Goal: Task Accomplishment & Management: Complete application form

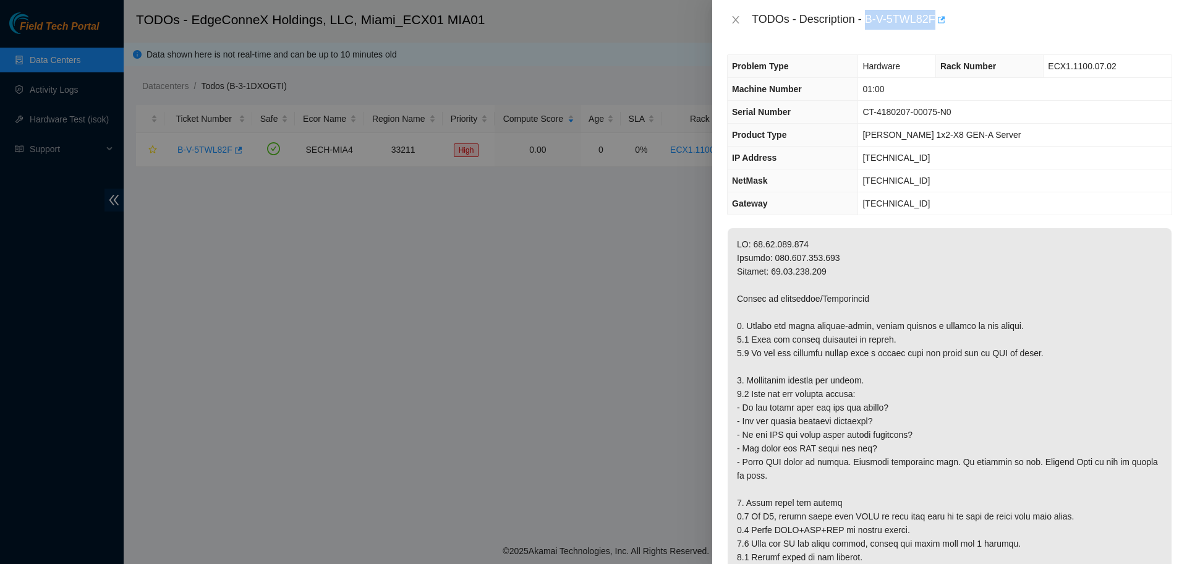
drag, startPoint x: 868, startPoint y: 21, endPoint x: 936, endPoint y: 20, distance: 68.6
click at [936, 20] on div "TODOs - Description - B-V-5TWL82F" at bounding box center [961, 20] width 420 height 20
copy div "B-V-5TWL82F"
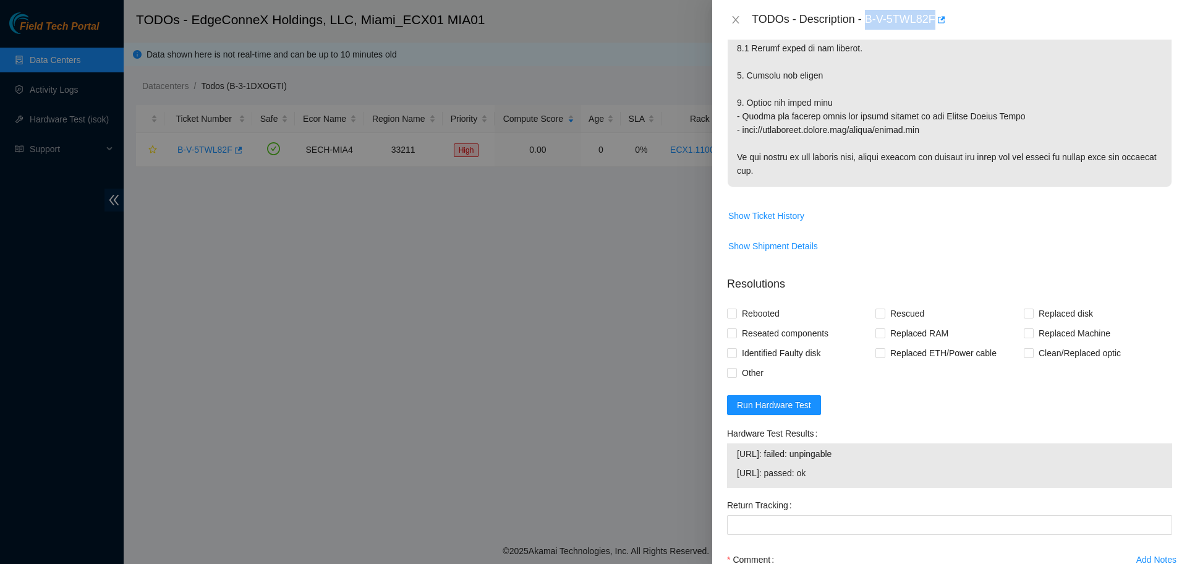
scroll to position [619, 0]
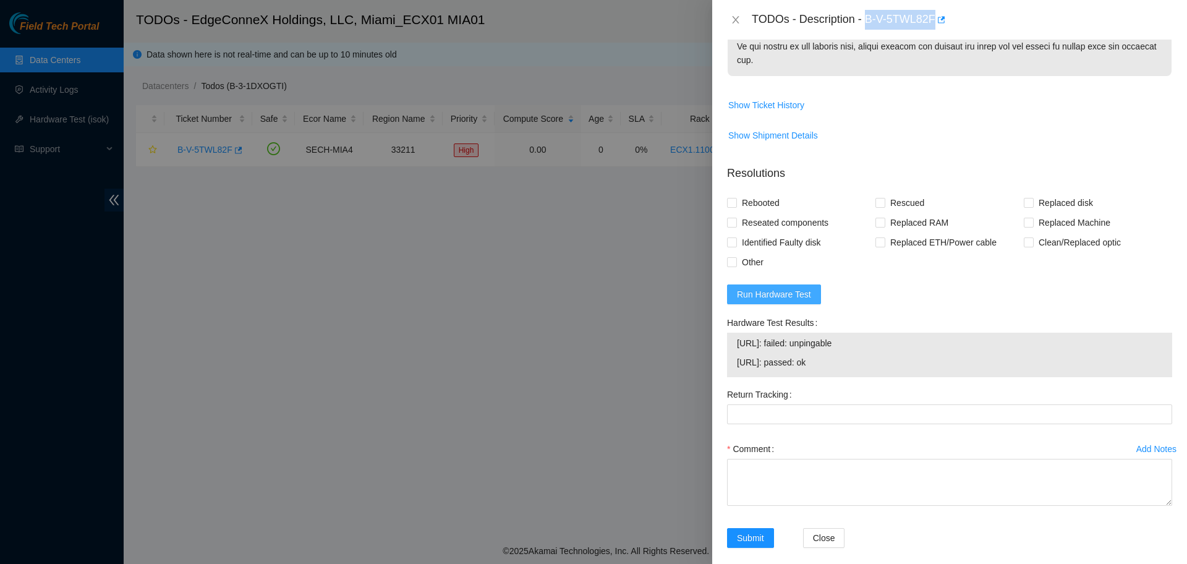
click at [787, 290] on button "Run Hardware Test" at bounding box center [774, 294] width 94 height 20
click at [773, 287] on span "Run Hardware Test" at bounding box center [774, 294] width 74 height 14
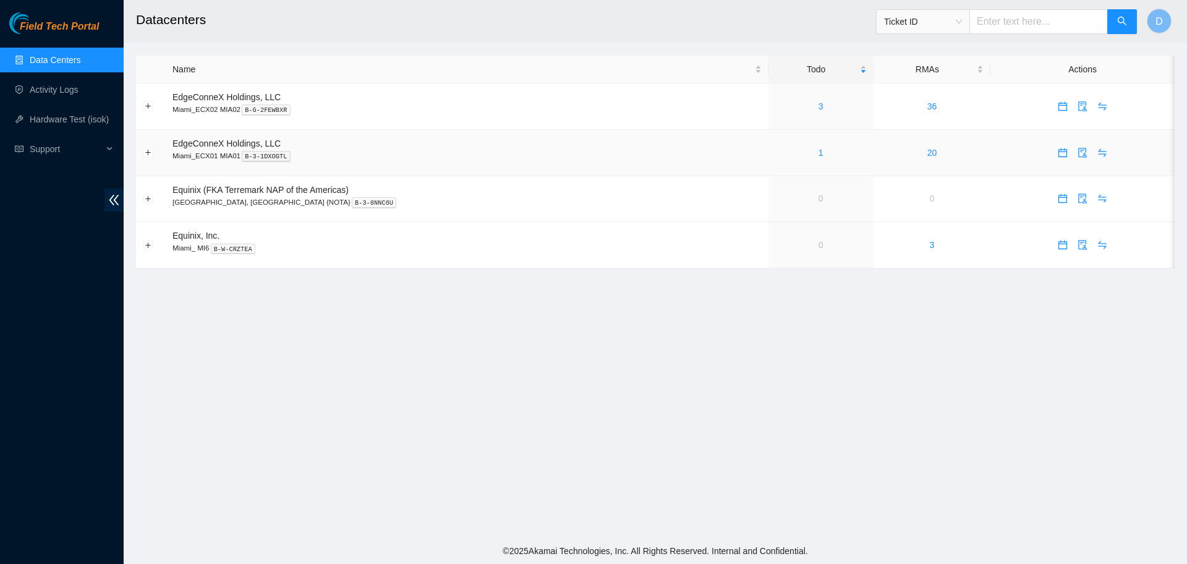
click at [787, 158] on div "1" at bounding box center [820, 153] width 91 height 14
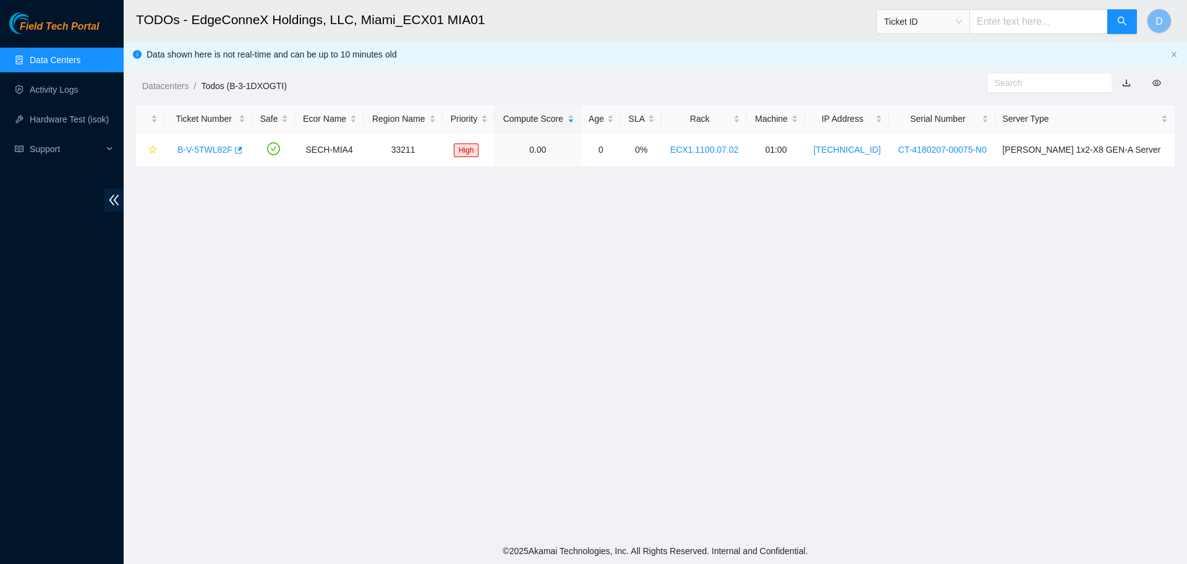
click at [80, 62] on link "Data Centers" at bounding box center [55, 60] width 51 height 10
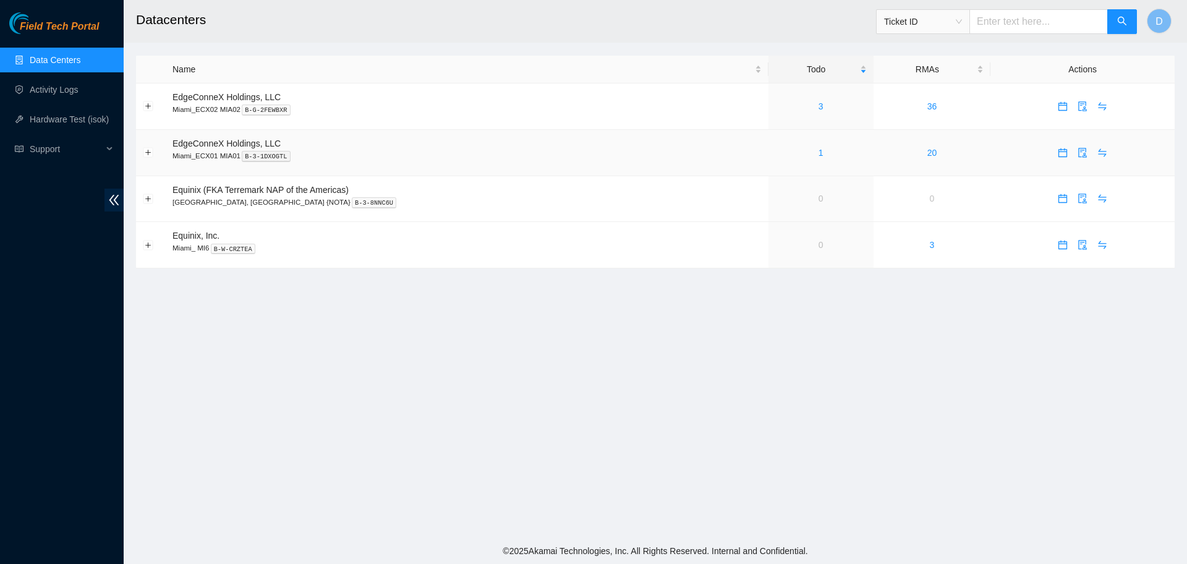
click at [783, 158] on div "1" at bounding box center [820, 153] width 91 height 14
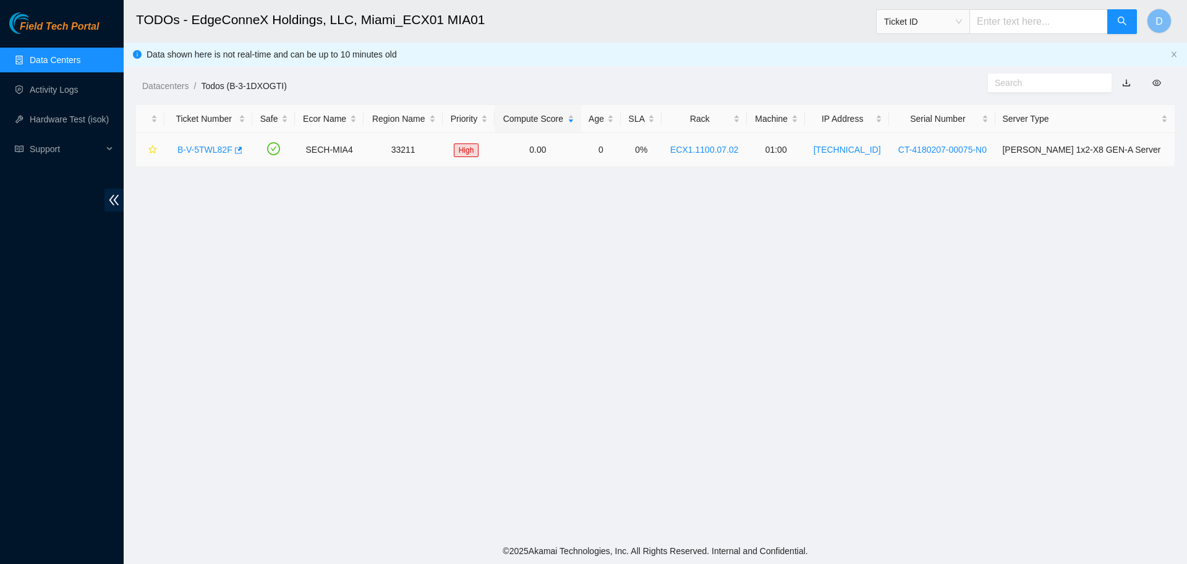
click at [180, 150] on link "B-V-5TWL82F" at bounding box center [204, 150] width 55 height 10
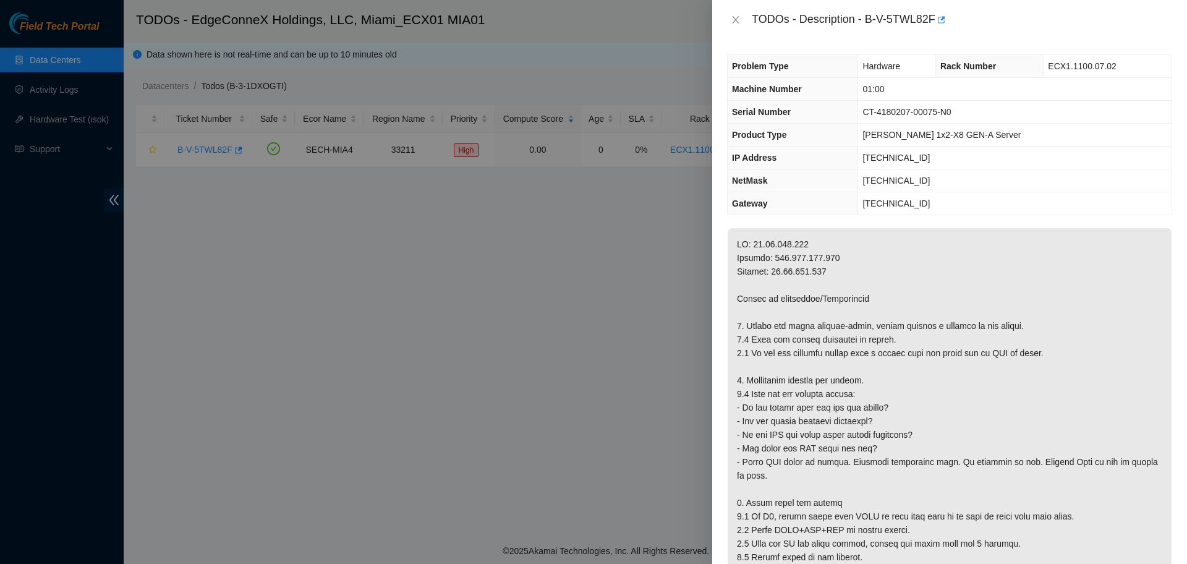
scroll to position [637, 0]
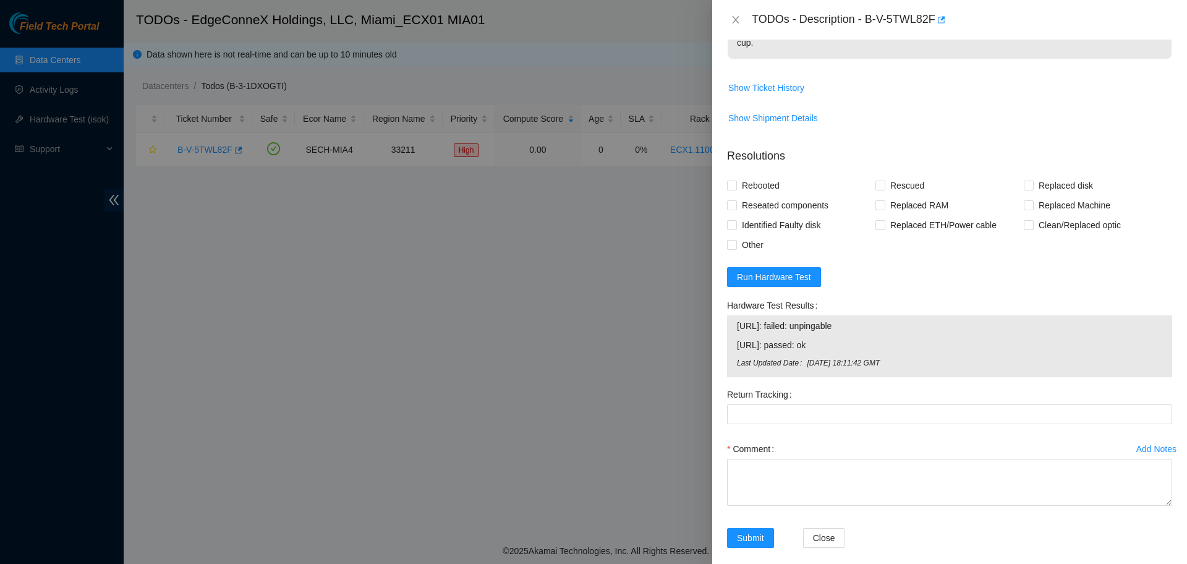
drag, startPoint x: 841, startPoint y: 331, endPoint x: 716, endPoint y: 316, distance: 125.7
click at [716, 316] on div "Problem Type Hardware Rack Number ECX1.1100.07.02 Machine Number 01:00 Serial N…" at bounding box center [949, 302] width 475 height 524
copy tbody "23.57.103.194: failed: unpingable 23.57.103.195: passed: ok"
click at [1136, 262] on form "Resolutions Rebooted Rescued Replaced disk Reseated components Replaced RAM Rep…" at bounding box center [949, 350] width 445 height 425
click at [813, 269] on button "Run Hardware Test" at bounding box center [774, 277] width 94 height 20
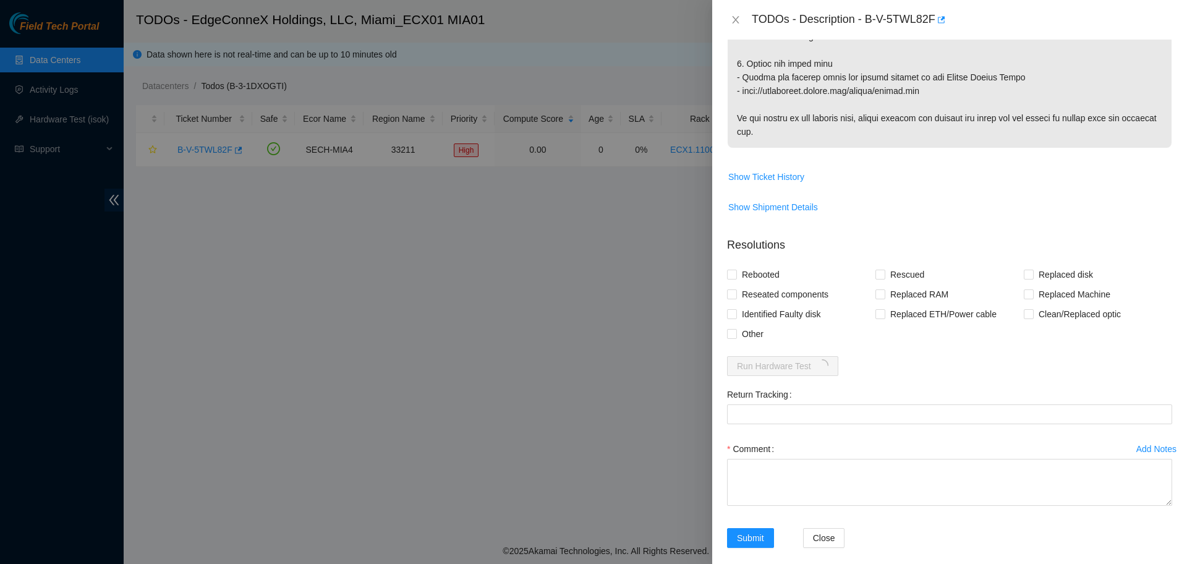
scroll to position [619, 0]
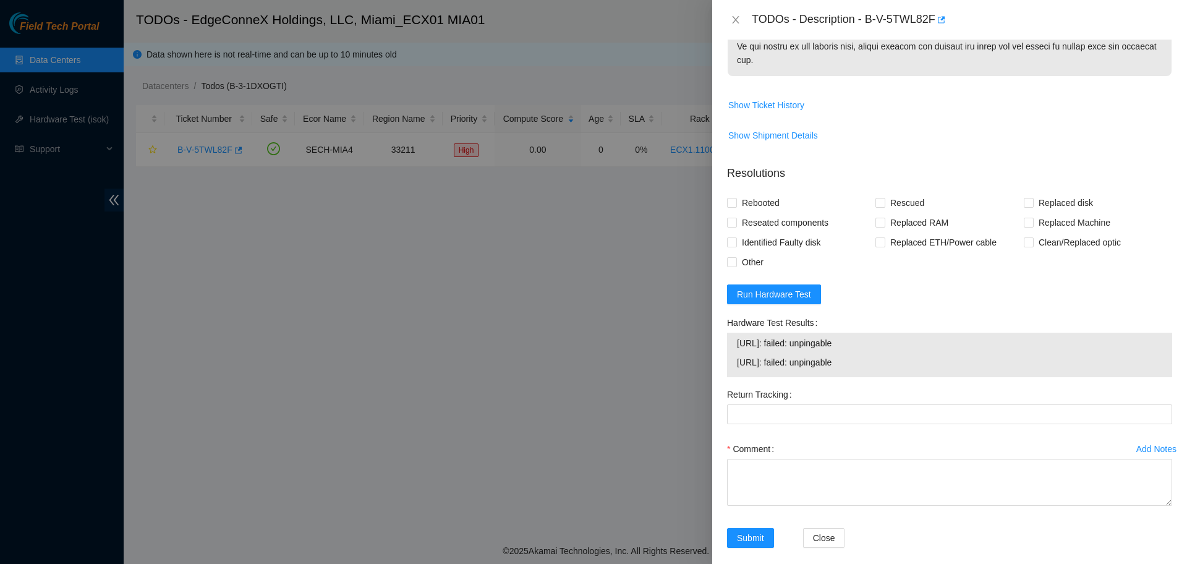
click at [774, 269] on form "Resolutions Rebooted Rescued Replaced disk Reseated components Replaced RAM Rep…" at bounding box center [949, 358] width 445 height 407
click at [771, 287] on span "Run Hardware Test" at bounding box center [774, 294] width 74 height 14
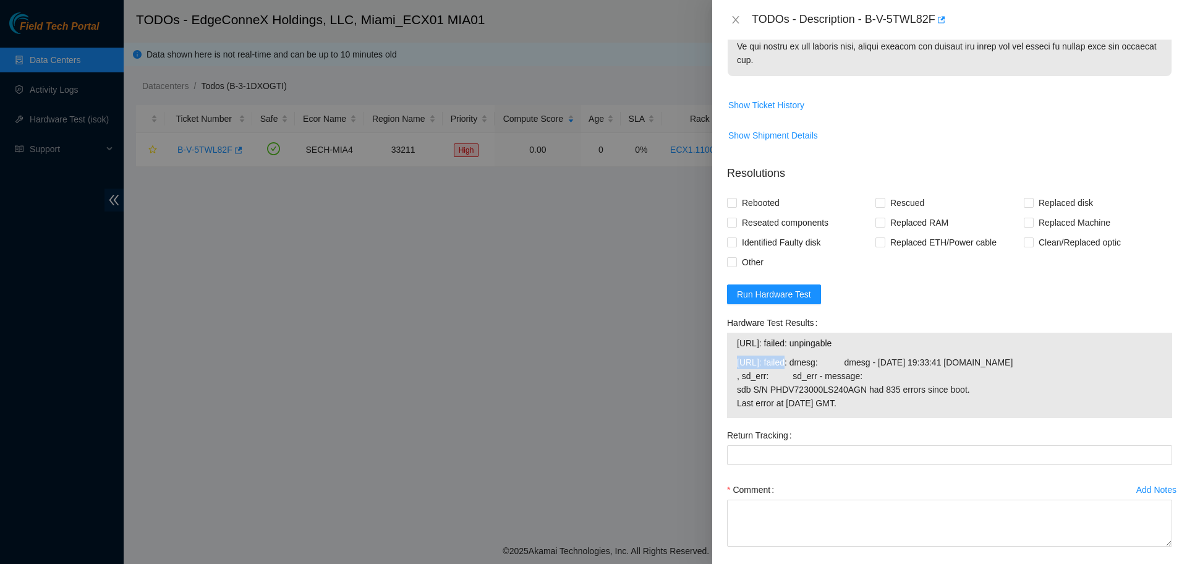
drag, startPoint x: 736, startPoint y: 349, endPoint x: 787, endPoint y: 347, distance: 50.7
click at [787, 355] on td "23.57.103.195: failed: dmesg: dmesg - Aug 15 19:33:41 a23-57-103-195.deploy.aka…" at bounding box center [949, 385] width 426 height 60
copy span "23.57.103.195"
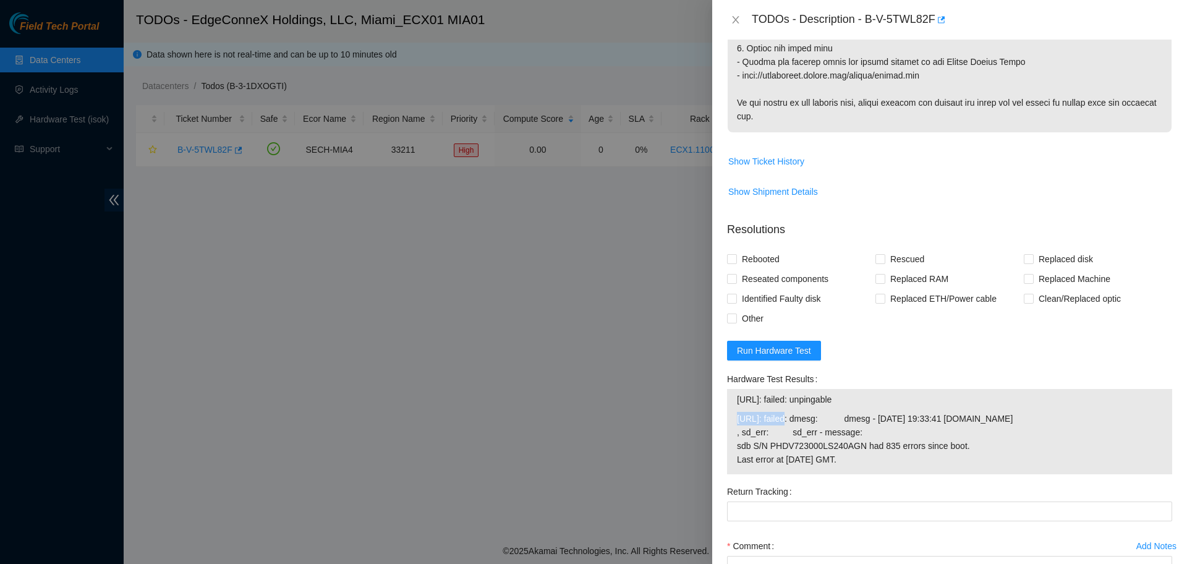
scroll to position [674, 0]
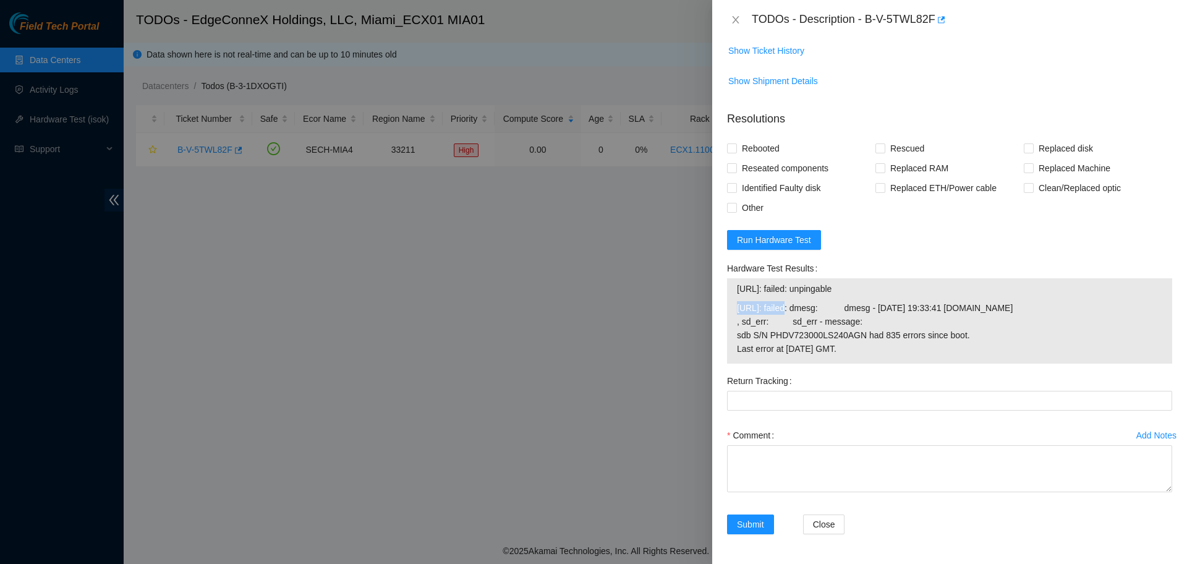
drag, startPoint x: 918, startPoint y: 353, endPoint x: 739, endPoint y: 295, distance: 188.4
click at [739, 301] on span "23.57.103.195: failed: dmesg: dmesg - Aug 15 19:33:41 a23-57-103-195.deploy.aka…" at bounding box center [949, 328] width 425 height 54
click at [987, 324] on span "23.57.103.195: failed: dmesg: dmesg - Aug 15 19:33:41 a23-57-103-195.deploy.aka…" at bounding box center [949, 328] width 425 height 54
click at [226, 159] on div at bounding box center [593, 282] width 1187 height 564
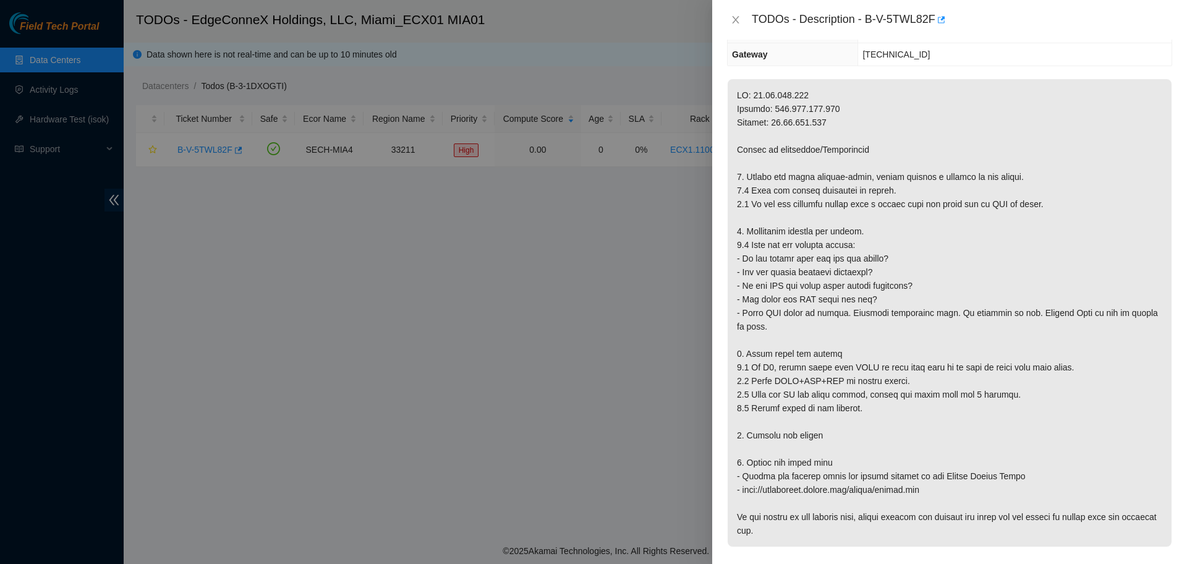
scroll to position [155, 0]
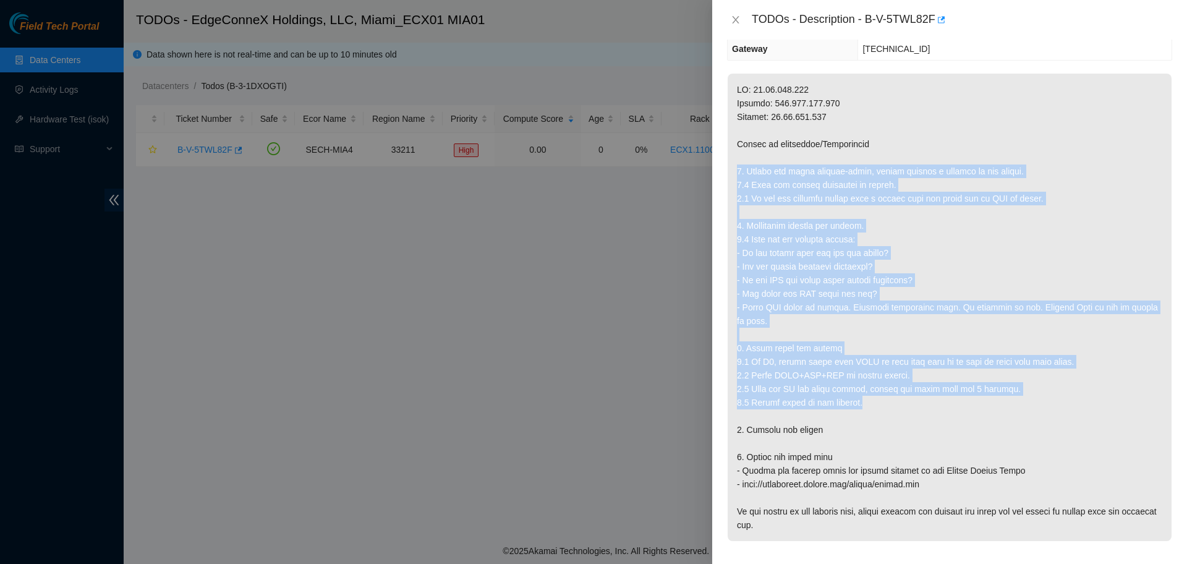
drag, startPoint x: 737, startPoint y: 165, endPoint x: 922, endPoint y: 394, distance: 294.0
click at [922, 394] on p at bounding box center [949, 307] width 444 height 467
copy p "1. Before you begin trouble-shoot, please connect a monitor to the server. 1.1 …"
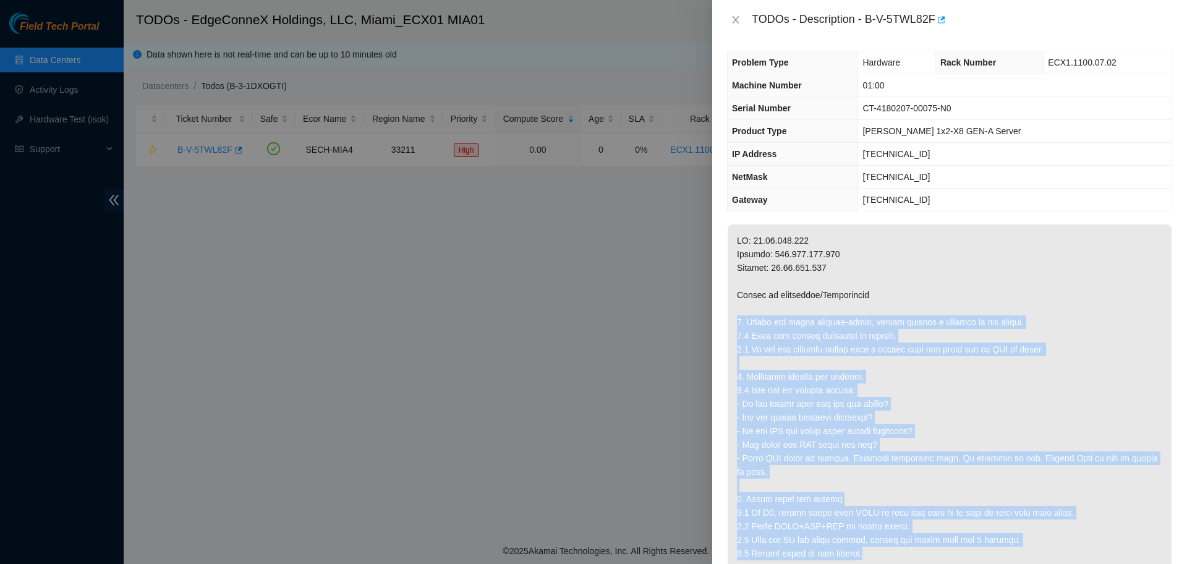
scroll to position [0, 0]
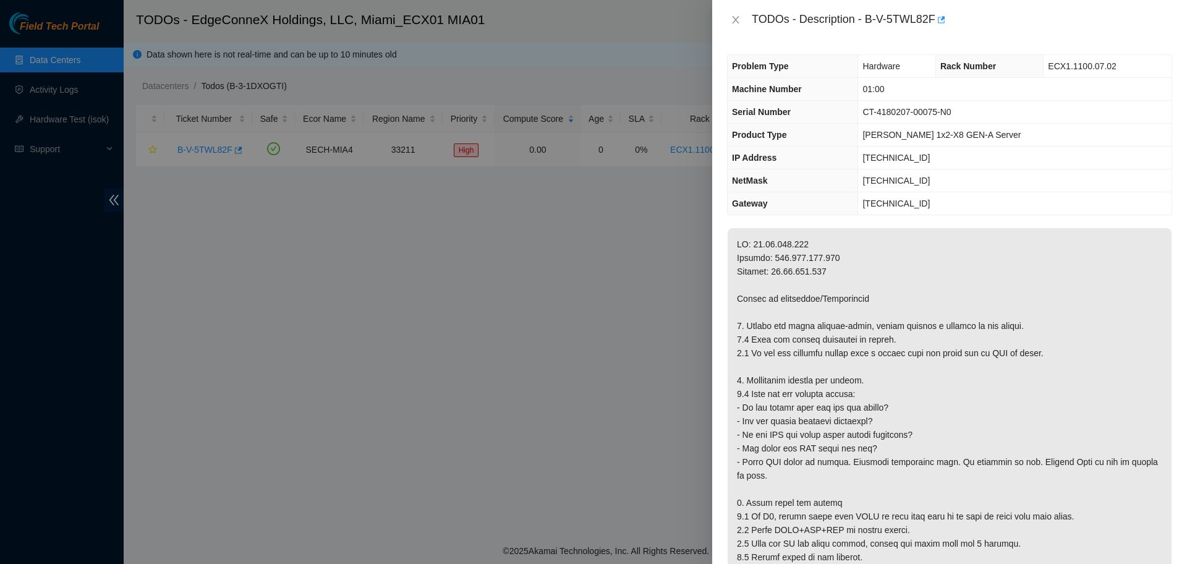
click at [910, 112] on span "CT-4180207-00075-N0" at bounding box center [906, 112] width 88 height 10
copy span "CT-4180207-00075-N0"
click at [261, 131] on div at bounding box center [593, 282] width 1187 height 564
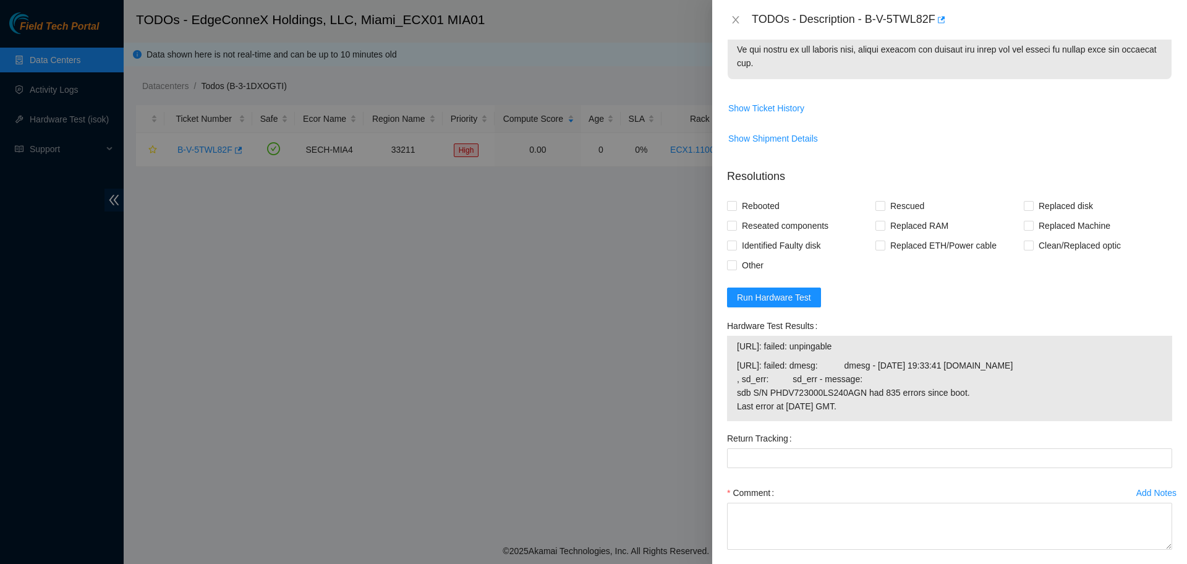
scroll to position [674, 0]
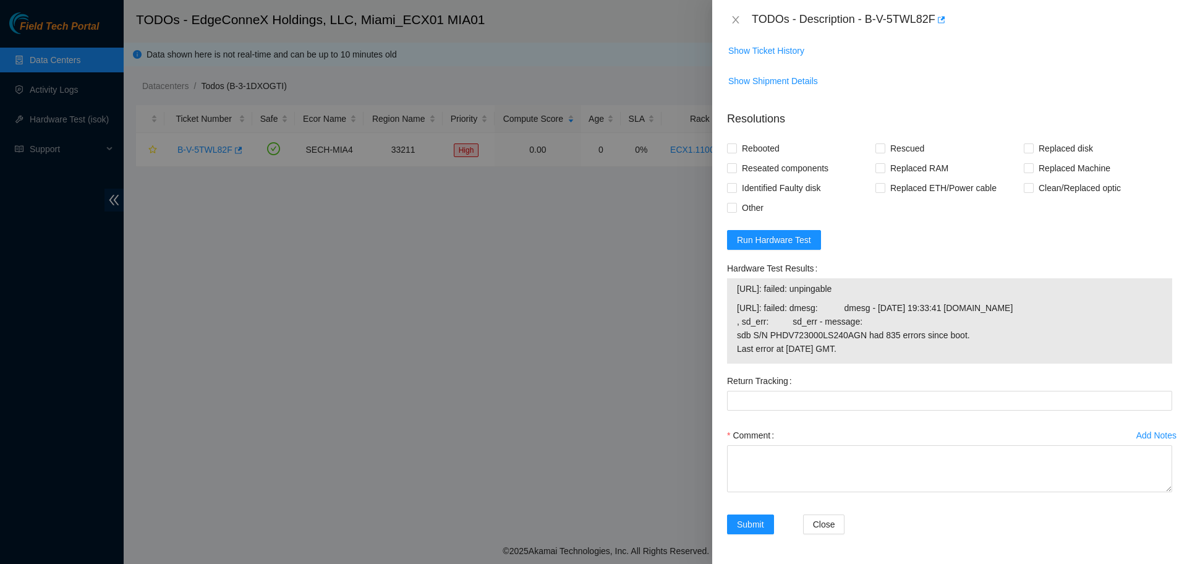
drag, startPoint x: 192, startPoint y: 226, endPoint x: 193, endPoint y: 219, distance: 6.3
click at [192, 226] on div at bounding box center [593, 282] width 1187 height 564
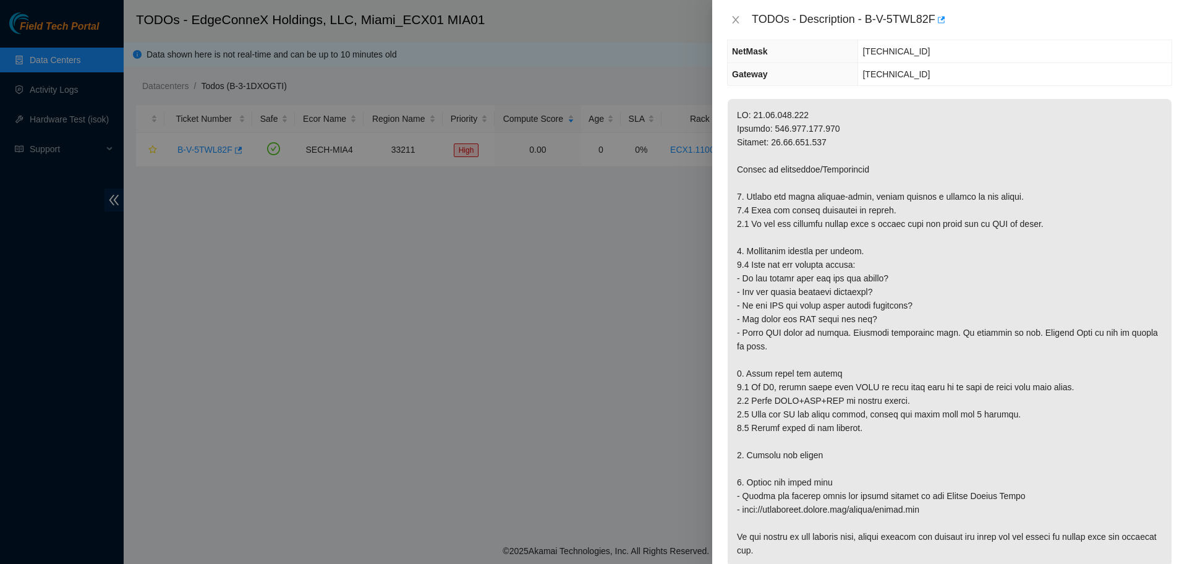
scroll to position [0, 0]
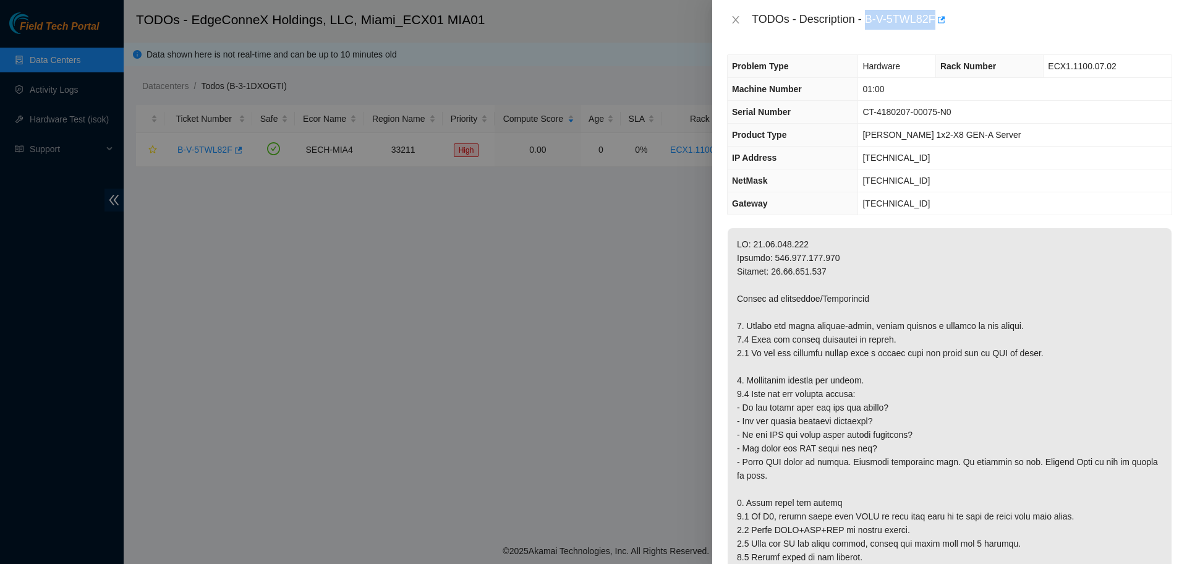
drag, startPoint x: 869, startPoint y: 22, endPoint x: 934, endPoint y: 30, distance: 65.5
click at [934, 30] on div "TODOs - Description - B-V-5TWL82F" at bounding box center [949, 20] width 475 height 40
copy div "B-V-5TWL82F"
click at [1116, 250] on p at bounding box center [949, 461] width 444 height 467
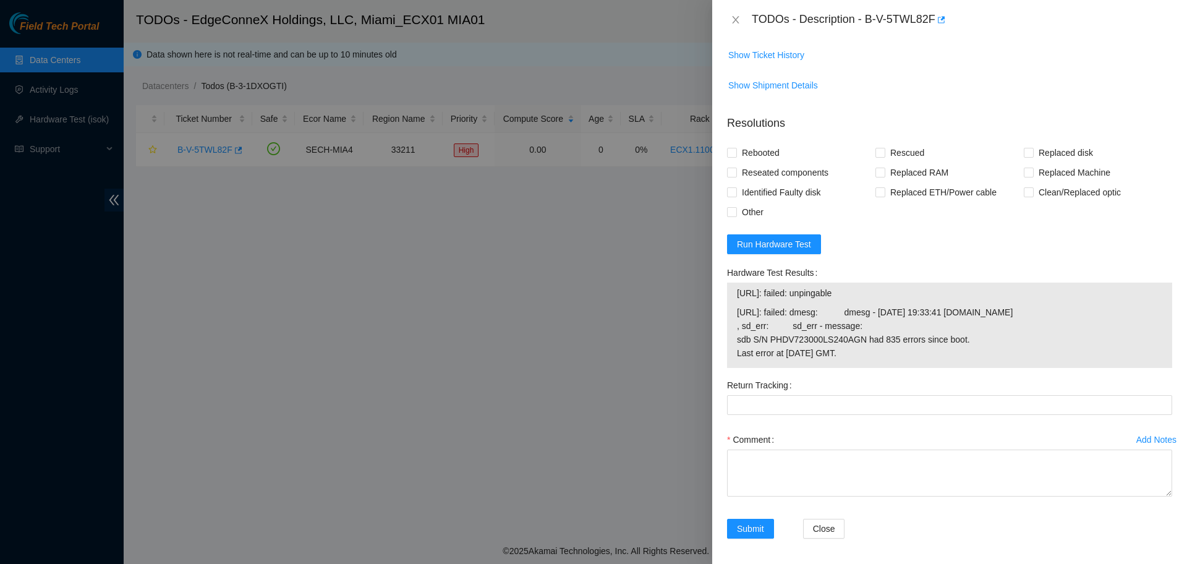
scroll to position [674, 0]
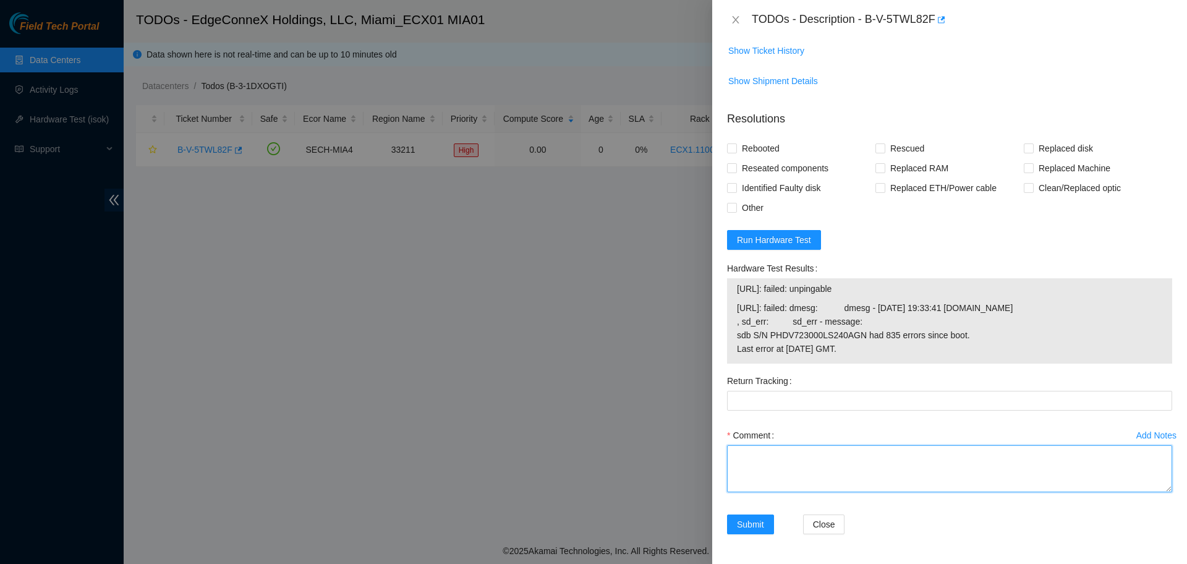
click at [840, 462] on textarea "Comment" at bounding box center [949, 468] width 445 height 47
paste textarea "Verified ticket is safe to work on YES NOCC Authorized: YES Located server conn…"
type textarea "Verified ticket is safe to work on YES NOCC Authorized: YES Located server conn…"
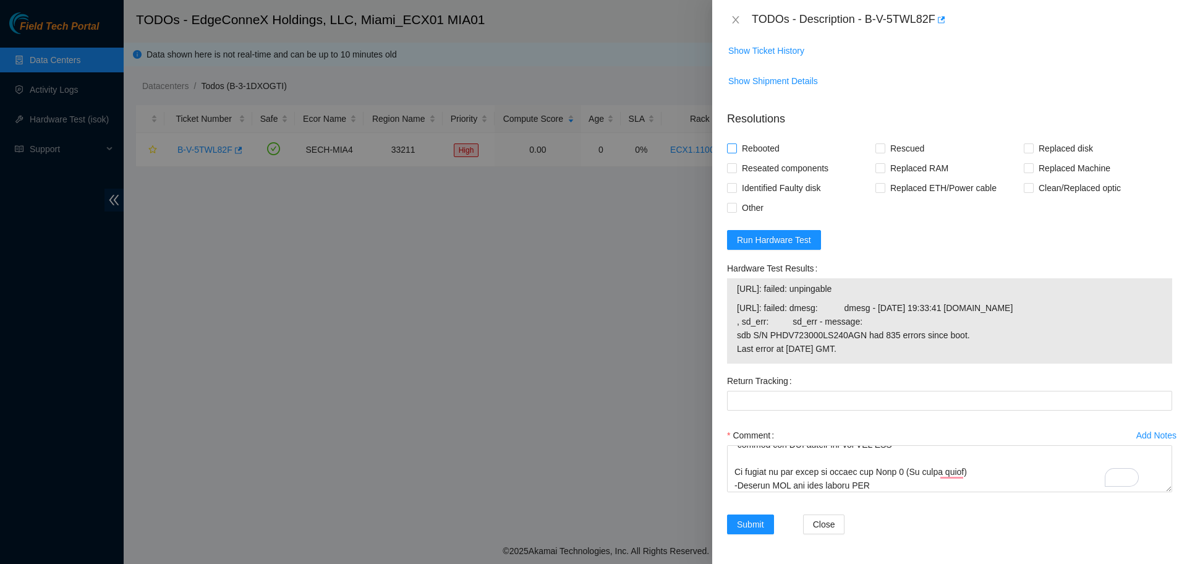
click at [735, 143] on span at bounding box center [732, 148] width 10 height 10
click at [735, 143] on input "Rebooted" at bounding box center [731, 147] width 9 height 9
click at [740, 138] on span "Rebooted" at bounding box center [761, 148] width 48 height 20
click at [735, 143] on input "Rebooted" at bounding box center [731, 147] width 9 height 9
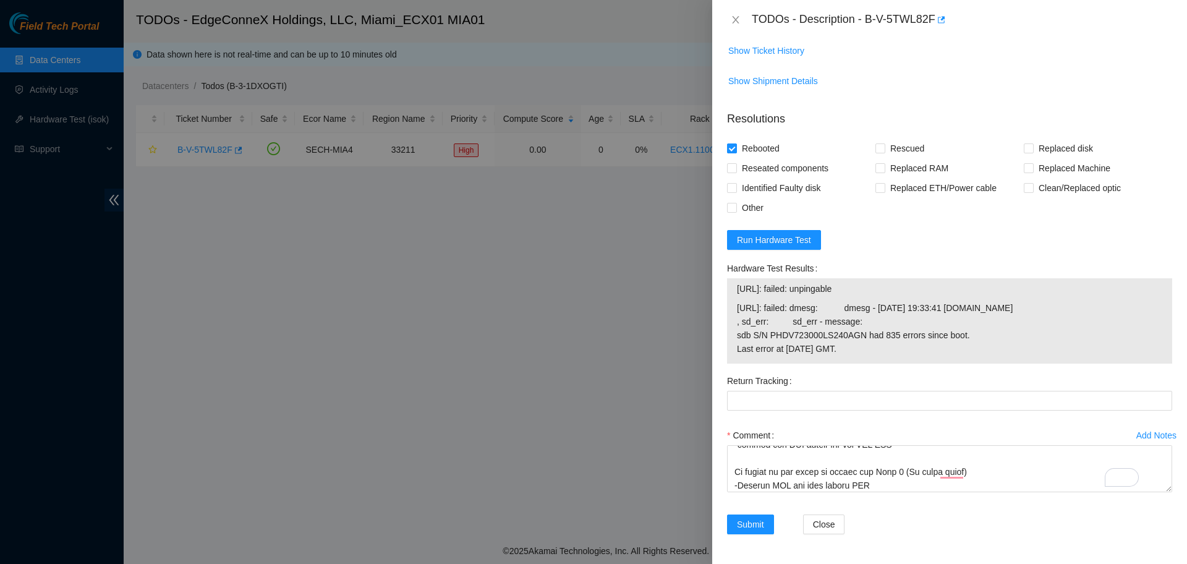
checkbox input "false"
click at [733, 203] on input "Other" at bounding box center [731, 207] width 9 height 9
checkbox input "true"
click at [777, 158] on span "Reseated components" at bounding box center [785, 168] width 96 height 20
click at [735, 163] on input "Reseated components" at bounding box center [731, 167] width 9 height 9
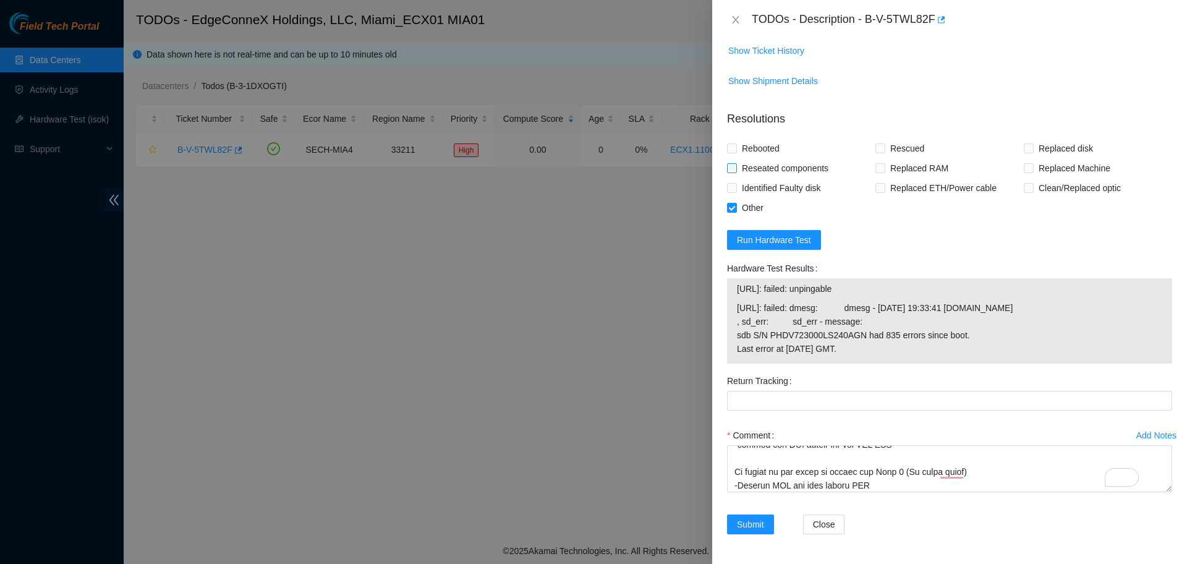
checkbox input "true"
click at [889, 178] on span "Replaced ETH/Power cable" at bounding box center [943, 188] width 116 height 20
click at [884, 183] on input "Replaced ETH/Power cable" at bounding box center [879, 187] width 9 height 9
click at [889, 178] on span "Replaced ETH/Power cable" at bounding box center [943, 188] width 116 height 20
click at [884, 183] on input "Replaced ETH/Power cable" at bounding box center [879, 187] width 9 height 9
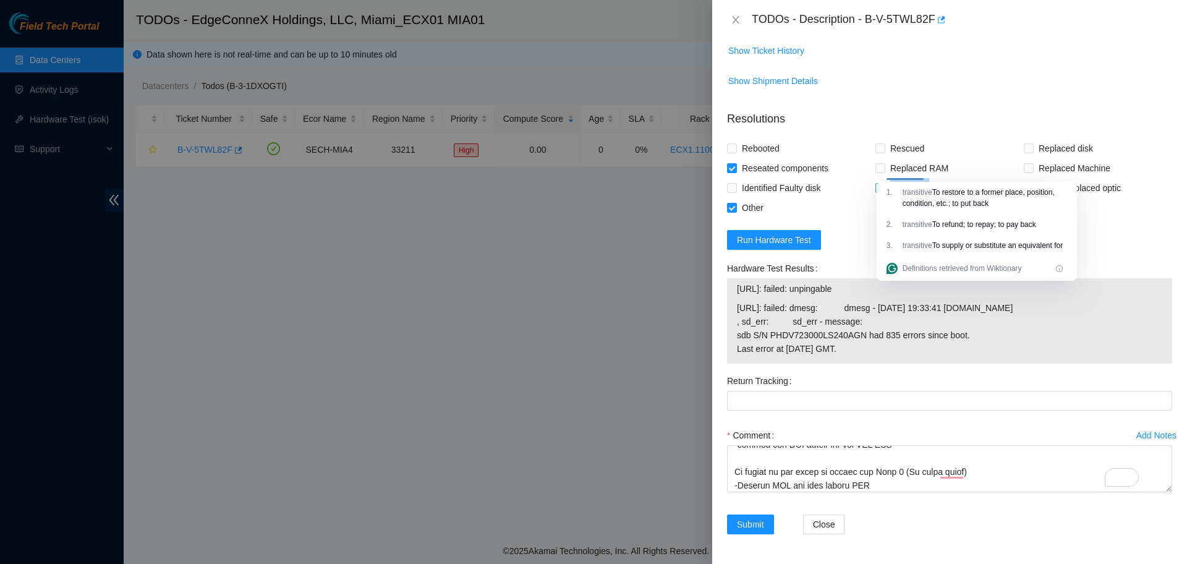
click at [878, 183] on input "Replaced ETH/Power cable" at bounding box center [879, 187] width 9 height 9
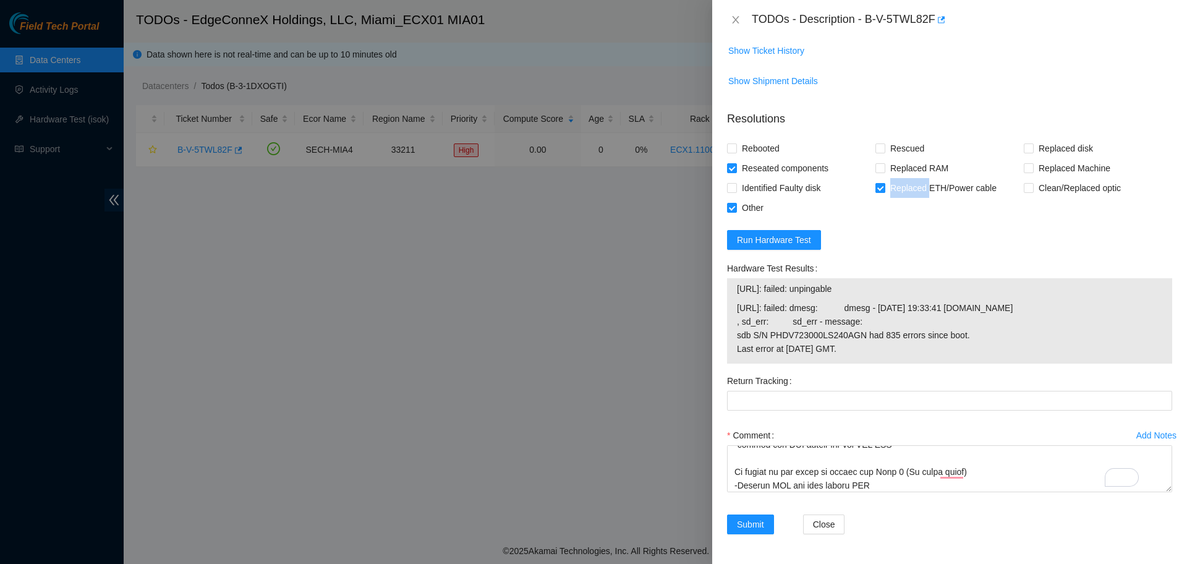
click at [881, 183] on span at bounding box center [880, 188] width 10 height 10
click at [876, 183] on input "Replaced ETH/Power cable" at bounding box center [879, 187] width 9 height 9
checkbox input "false"
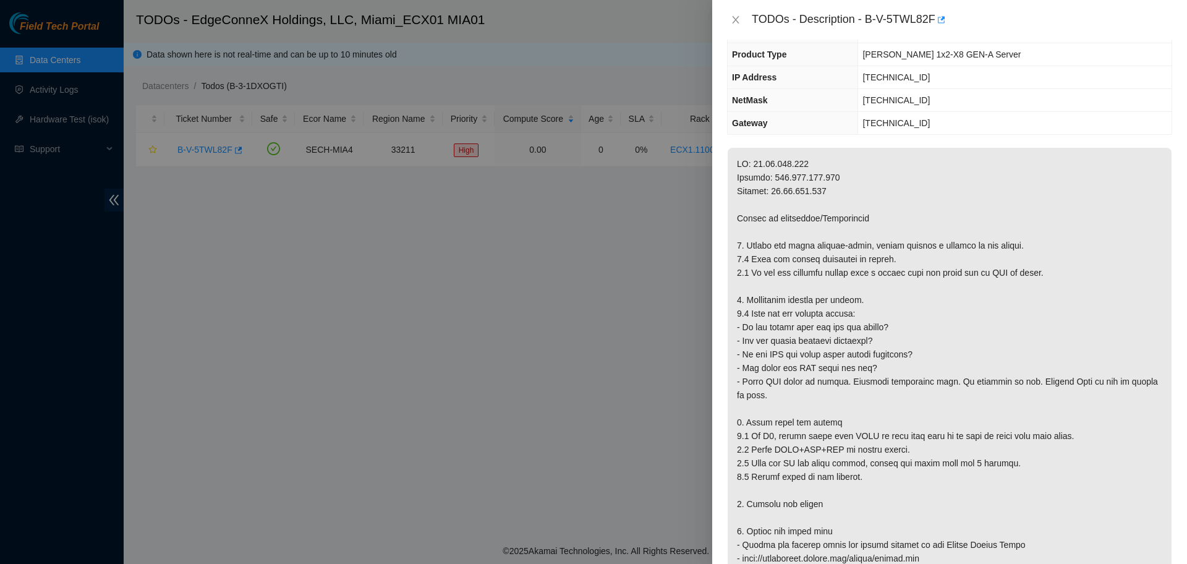
scroll to position [0, 0]
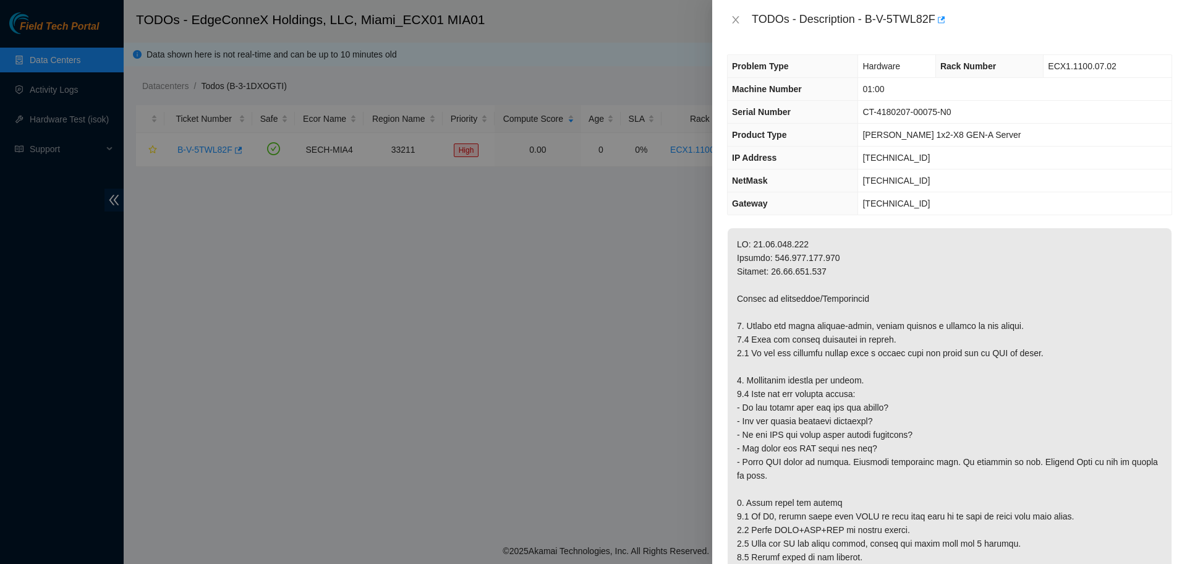
click at [1078, 277] on p at bounding box center [949, 461] width 444 height 467
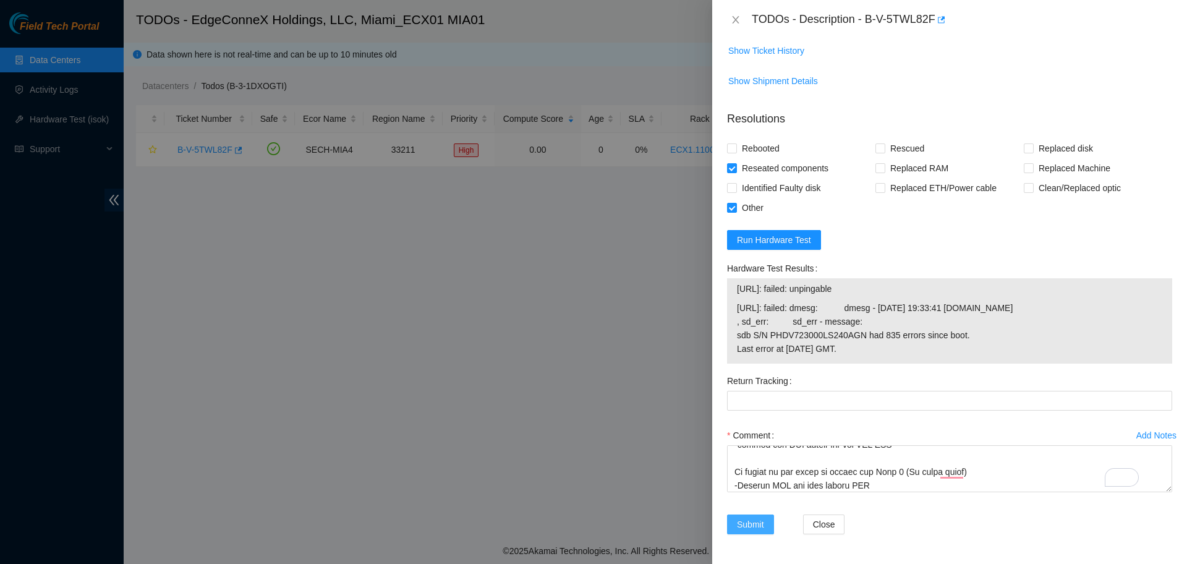
click at [754, 517] on span "Submit" at bounding box center [750, 524] width 27 height 14
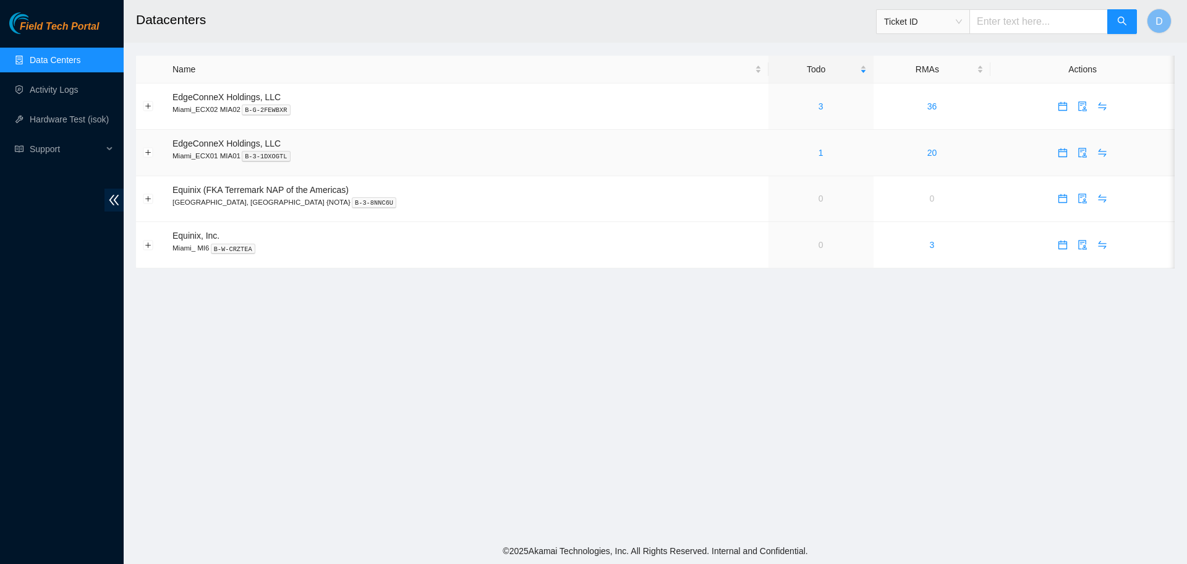
click at [775, 154] on div "1" at bounding box center [820, 153] width 91 height 14
click at [39, 88] on link "Activity Logs" at bounding box center [54, 90] width 49 height 10
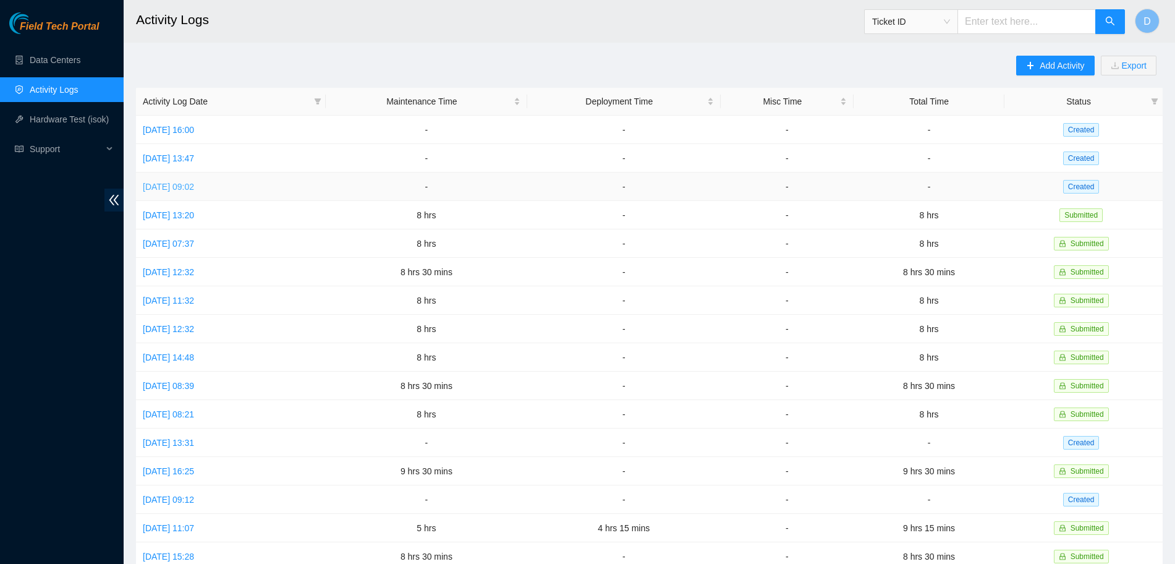
click at [192, 186] on link "[DATE] 09:02" at bounding box center [168, 187] width 51 height 10
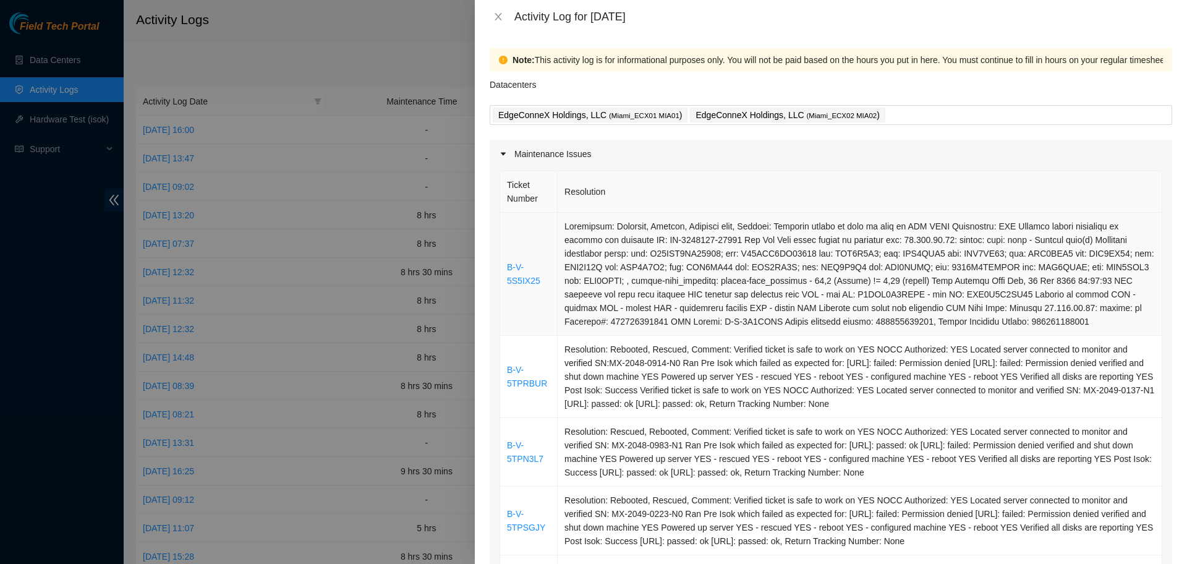
drag, startPoint x: 680, startPoint y: 345, endPoint x: 501, endPoint y: 236, distance: 210.5
copy tbody "B-V-5S5IX25 Resolution: Rebooted, Rescued, Replaced disk, Comment: Verified tic…"
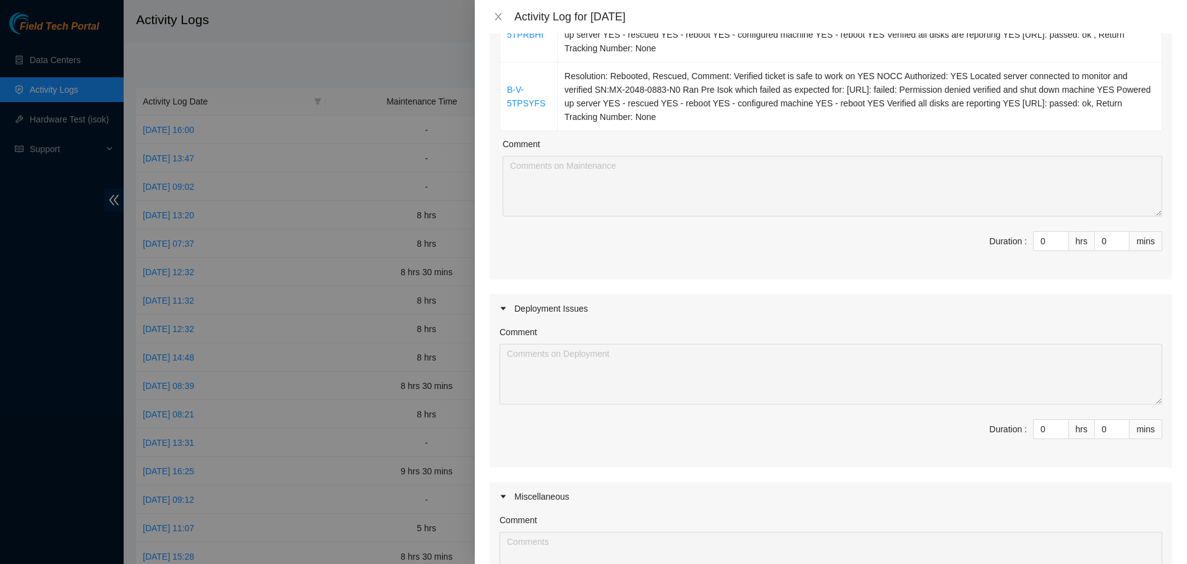
scroll to position [1379, 0]
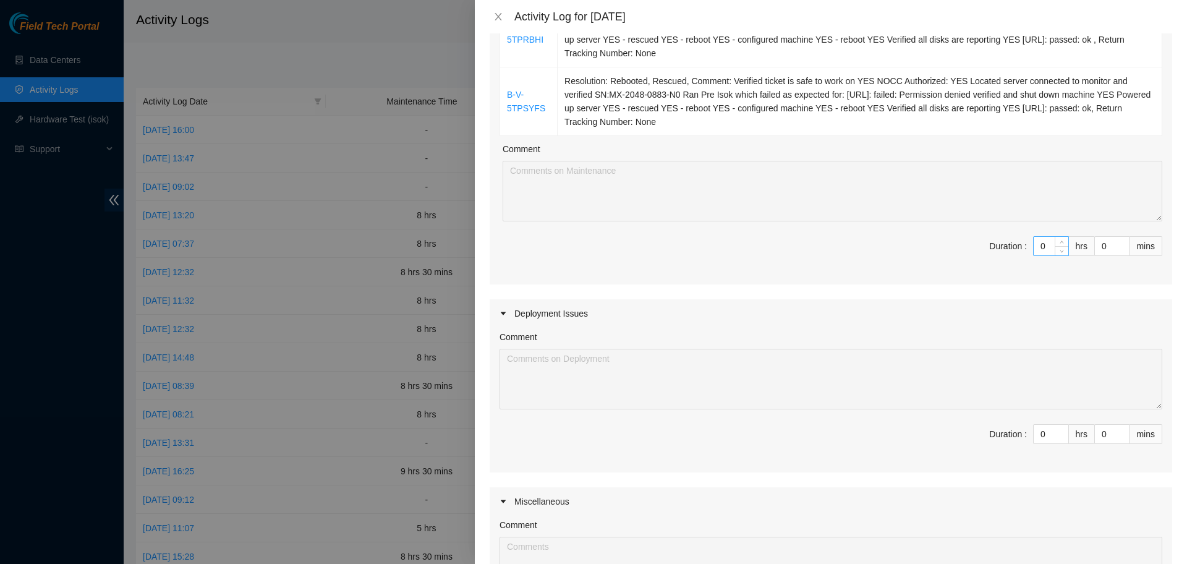
click at [1039, 244] on input "0" at bounding box center [1050, 246] width 35 height 19
type input "01"
type input "1"
type input "010"
type input "10"
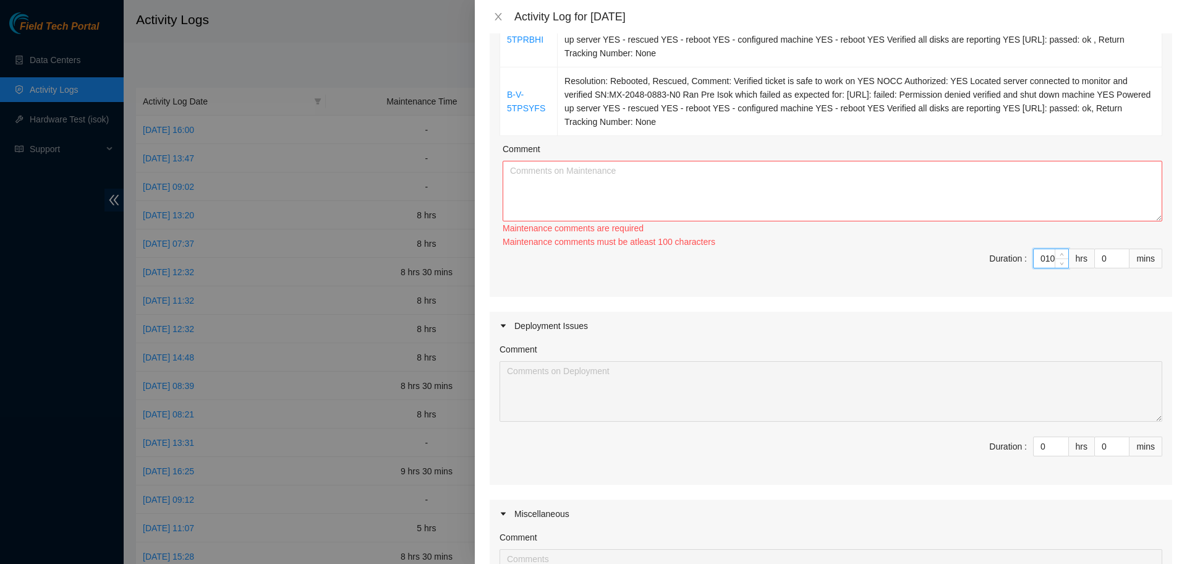
type input "01"
type input "1"
type input "0"
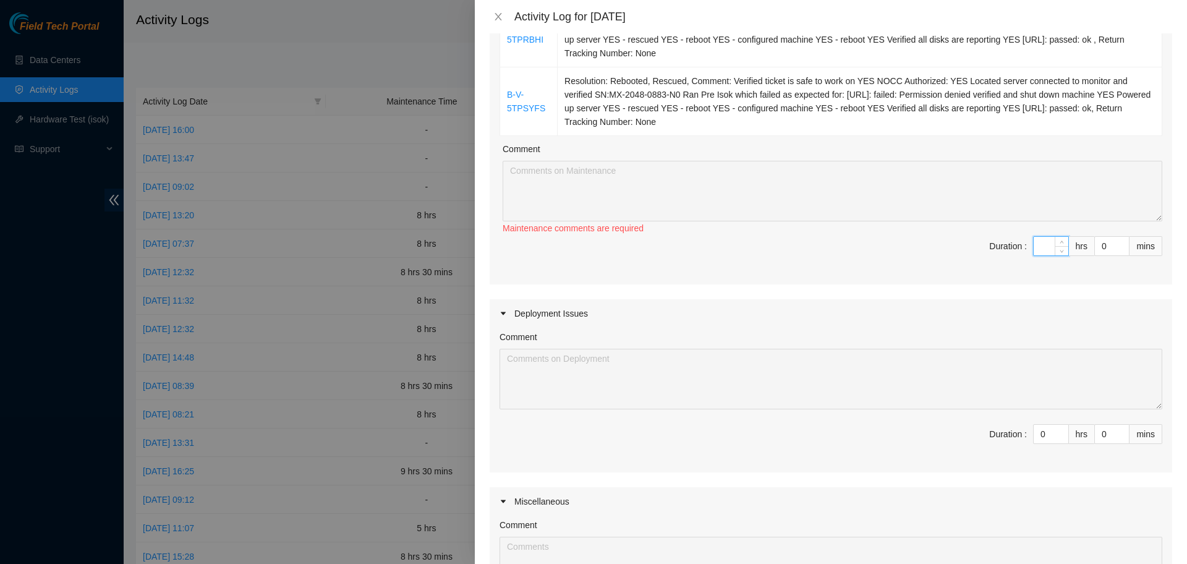
type input "1"
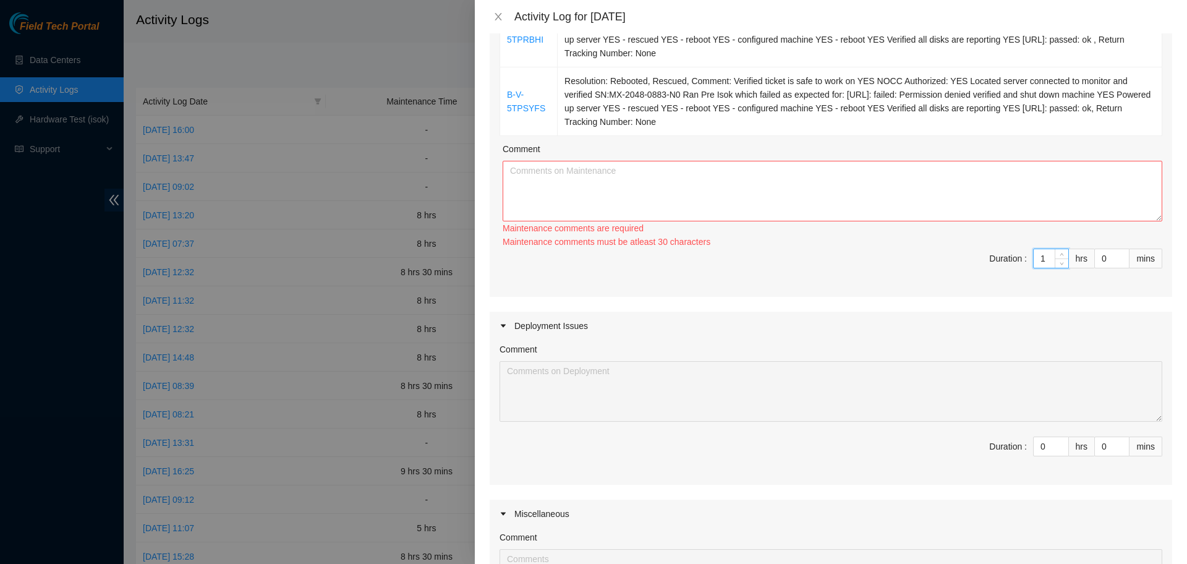
type input "10"
click at [1099, 259] on input "0" at bounding box center [1111, 258] width 34 height 19
type input "3"
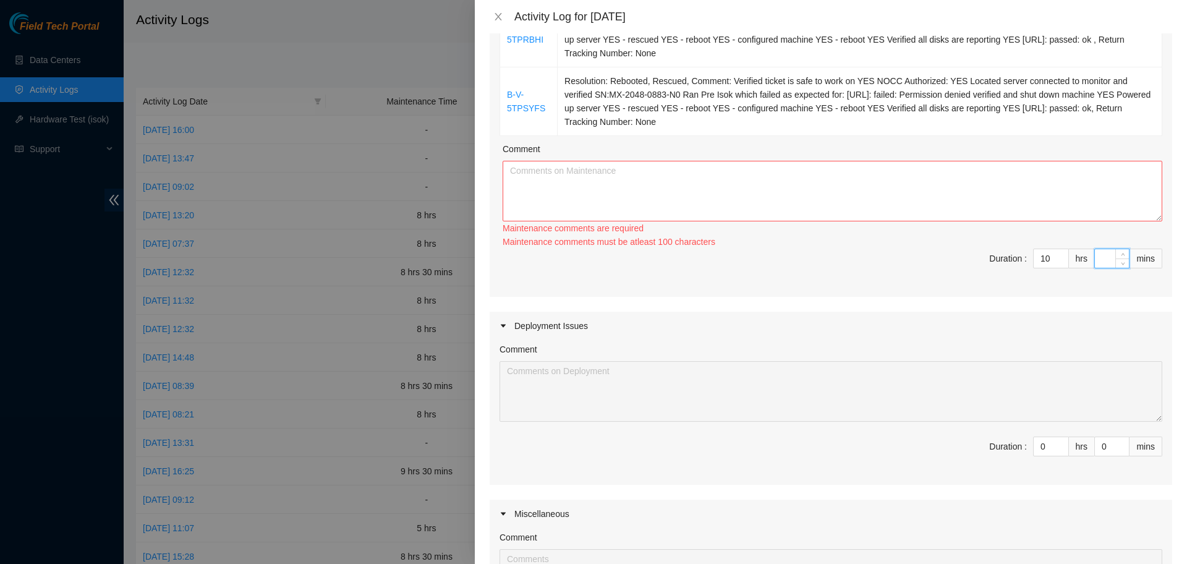
type input "3"
type input "30"
click at [719, 196] on textarea "Comment" at bounding box center [831, 191] width 659 height 61
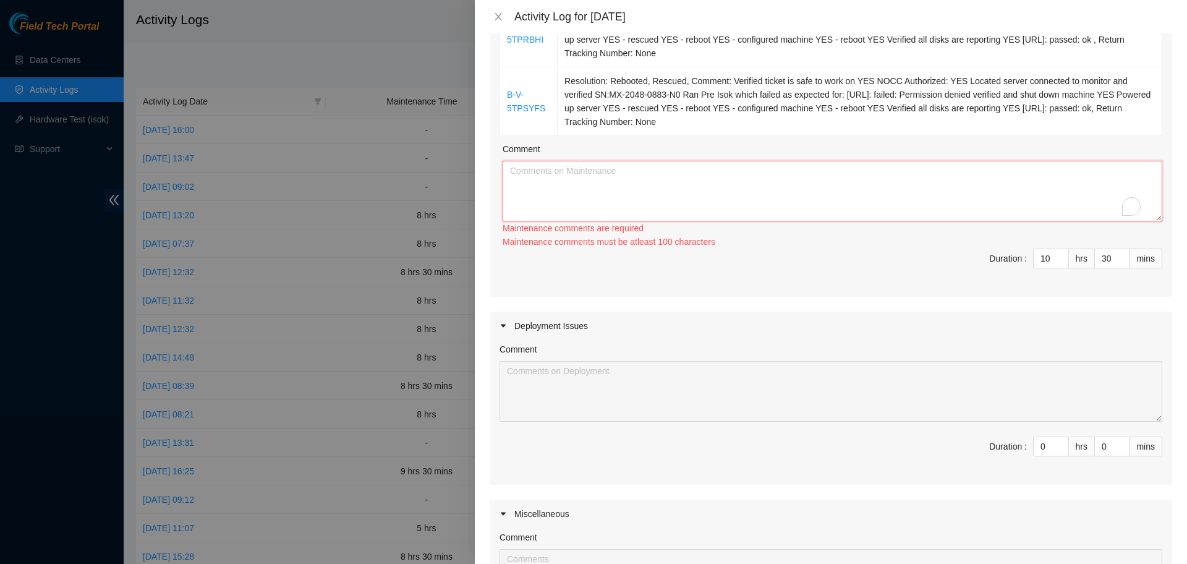
paste textarea "B-V-5S5IX25 Resolution: Rebooted, Rescued, Replaced disk, Comment: Verified tic…"
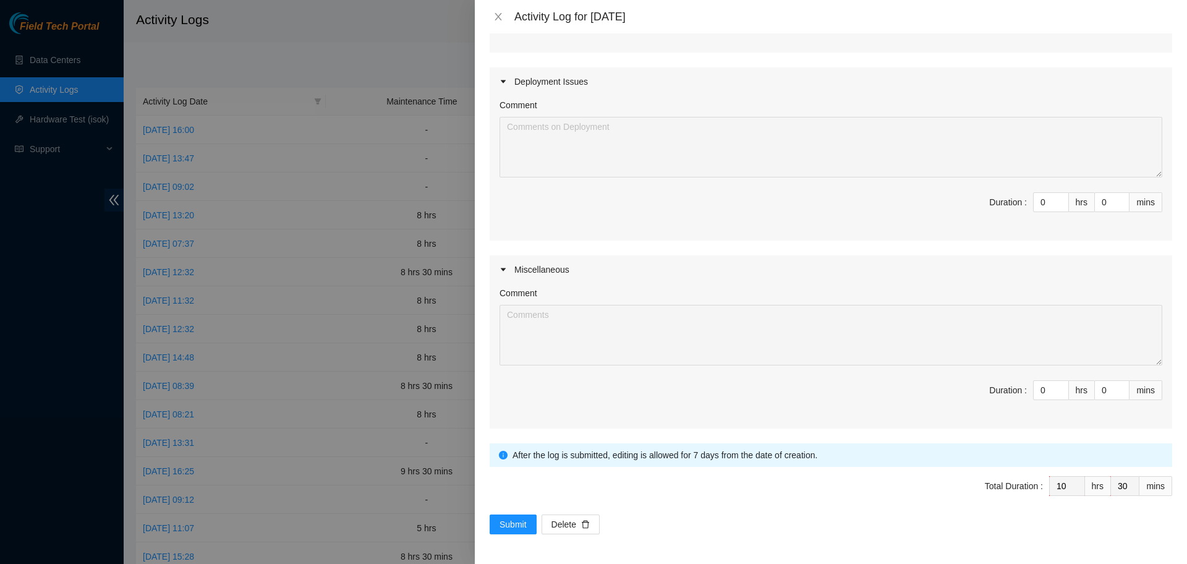
scroll to position [989, 0]
type textarea "B-V-5S5IX25 Resolution: Rebooted, Rescued, Replaced disk, Comment: Verified tic…"
click at [515, 517] on span "Submit" at bounding box center [512, 524] width 27 height 14
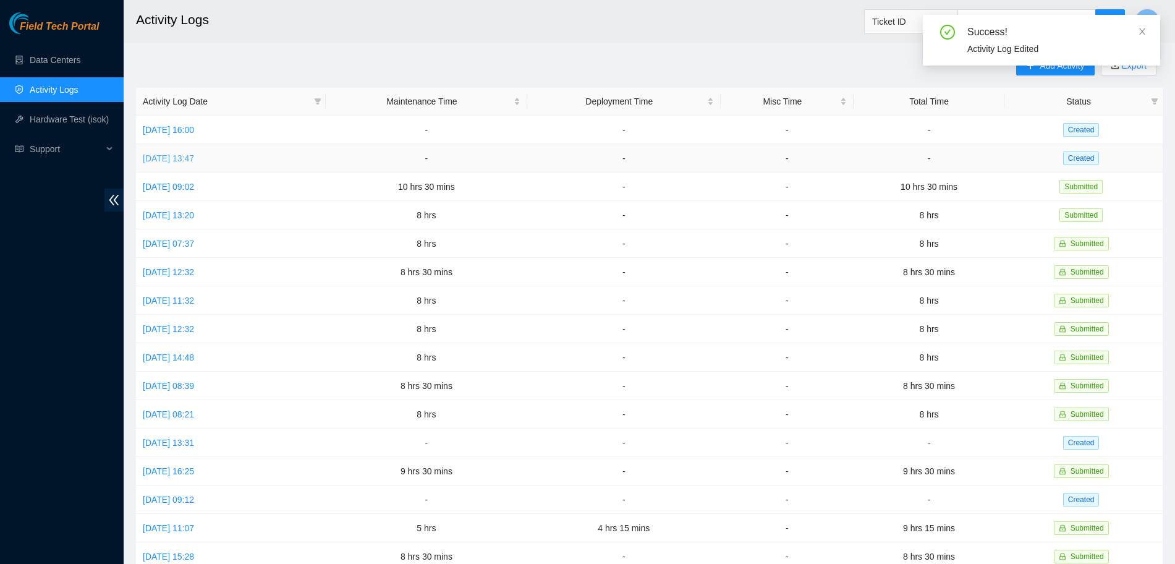
click at [161, 158] on link "[DATE] 13:47" at bounding box center [168, 158] width 51 height 10
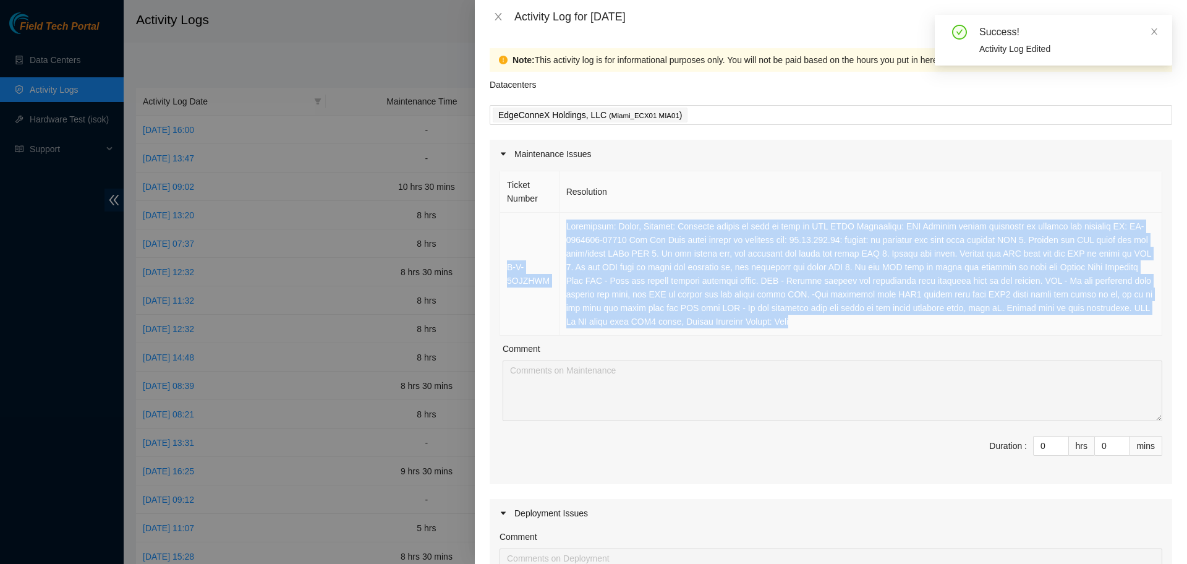
drag, startPoint x: 719, startPoint y: 324, endPoint x: 507, endPoint y: 250, distance: 225.2
click at [507, 250] on tr "B-V-5OJZHWM" at bounding box center [831, 274] width 662 height 123
copy tr "B-V-5OJZHWM Resolution: Other, Comment: Verified ticket is safe to work on YES …"
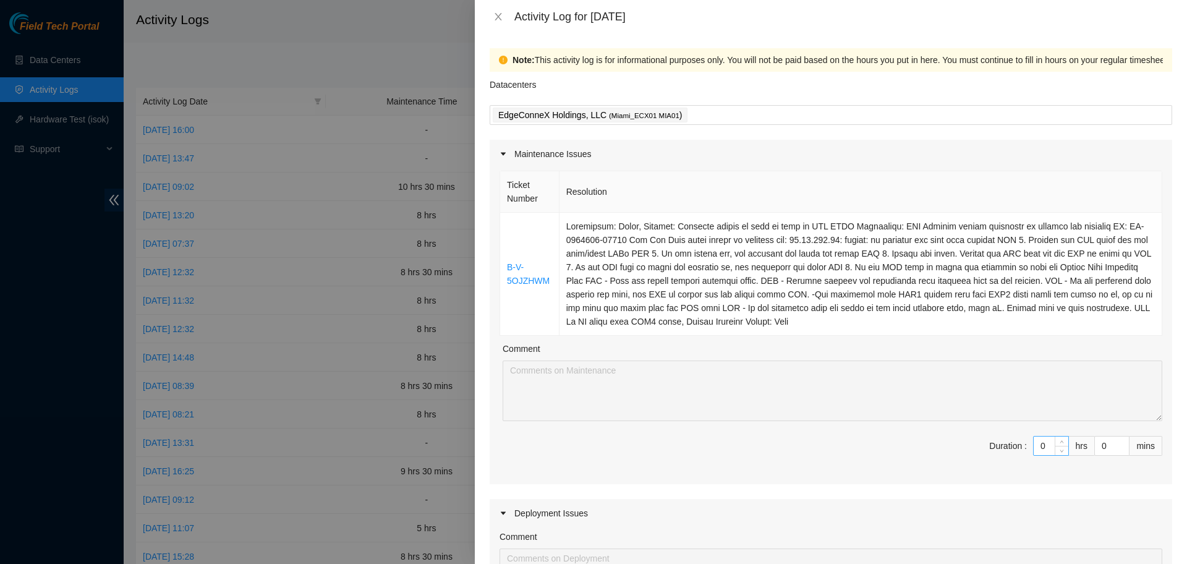
click at [1035, 450] on input "0" at bounding box center [1050, 445] width 35 height 19
type input "6"
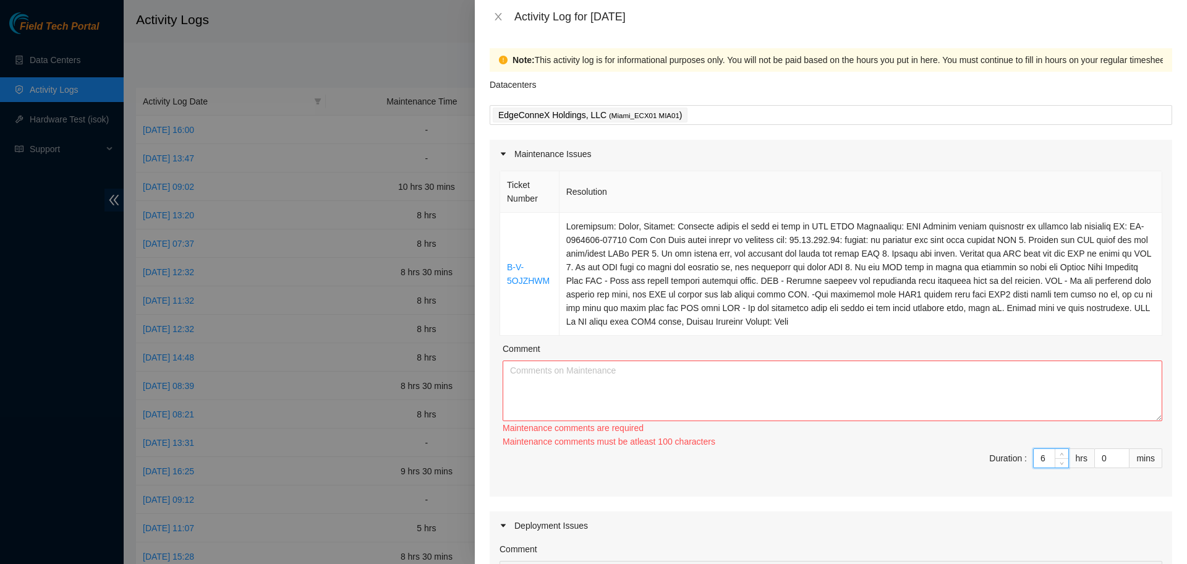
type input "0"
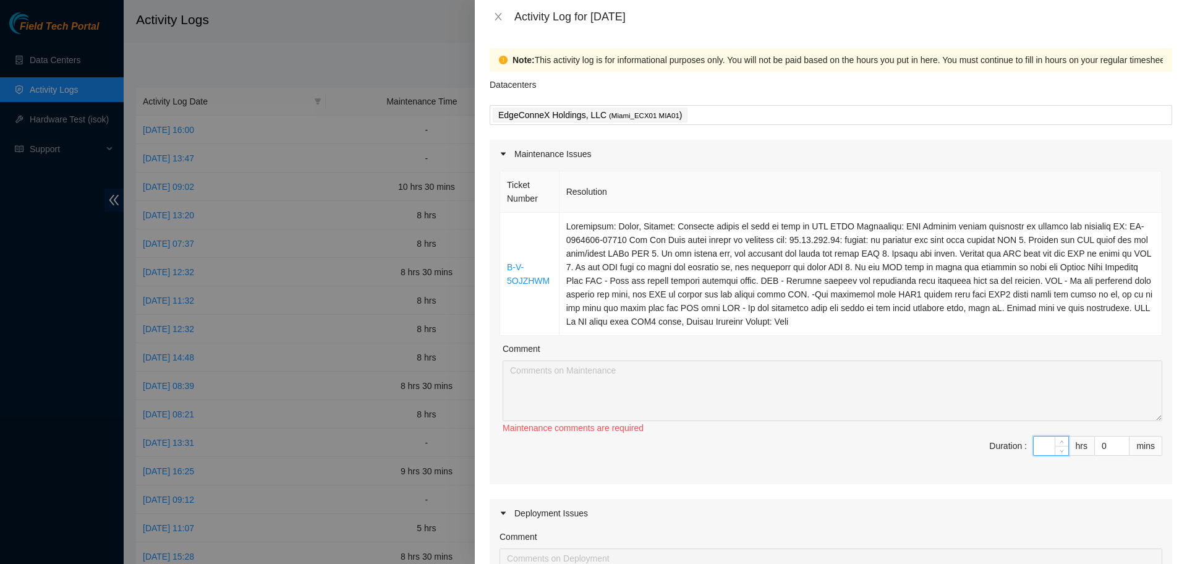
type input "8"
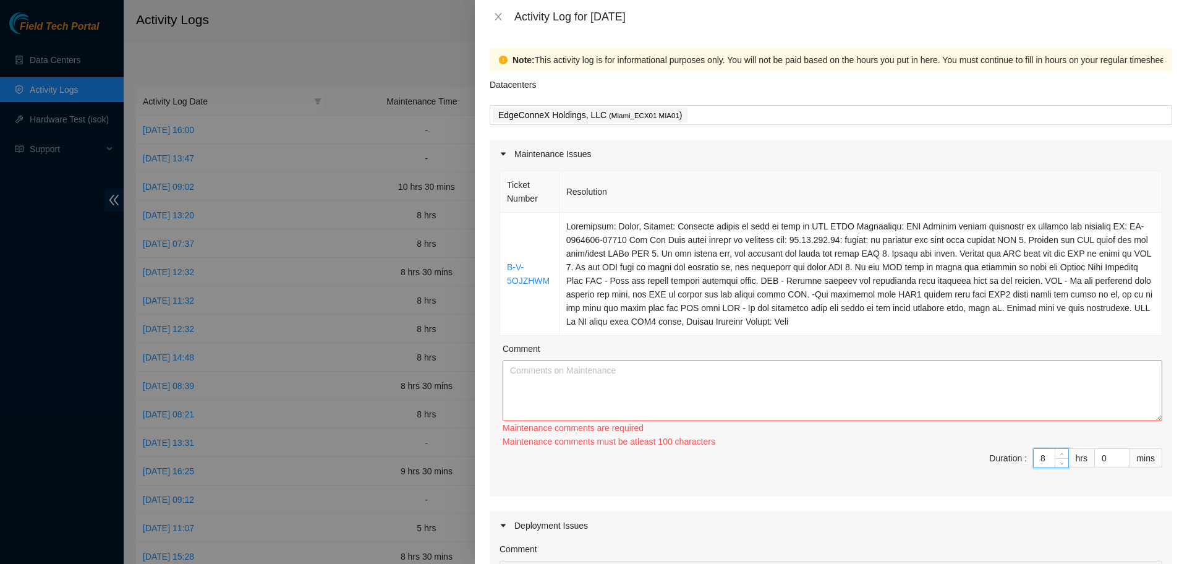
type input "8"
click at [590, 375] on textarea "Comment" at bounding box center [831, 390] width 659 height 61
paste textarea "B-V-5OJZHWM Resolution: Other, Comment: Verified ticket is safe to work on YES …"
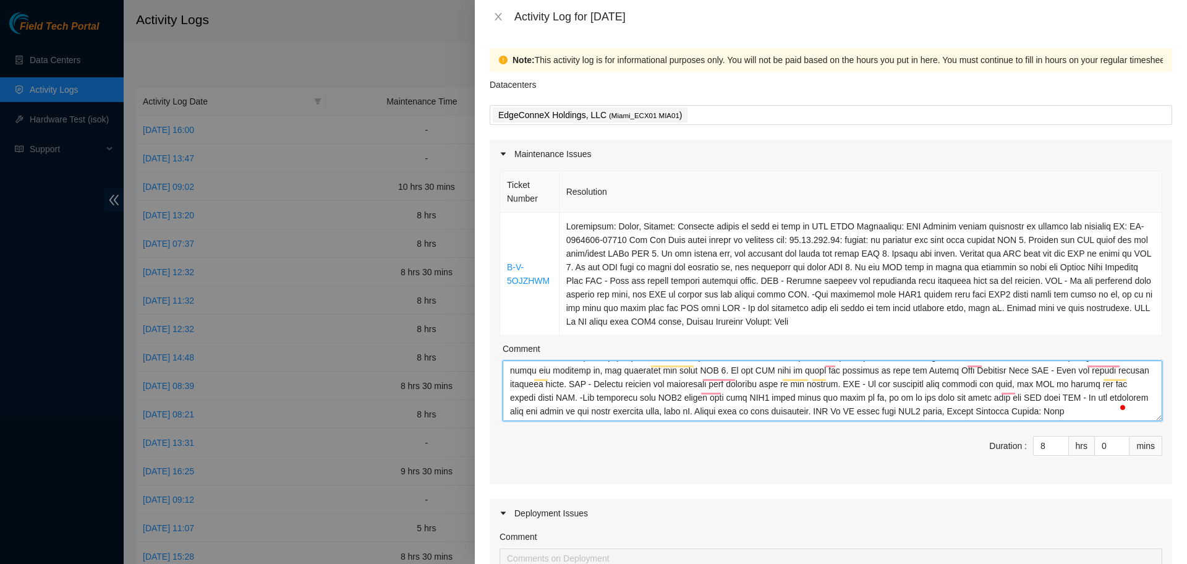
scroll to position [64, 0]
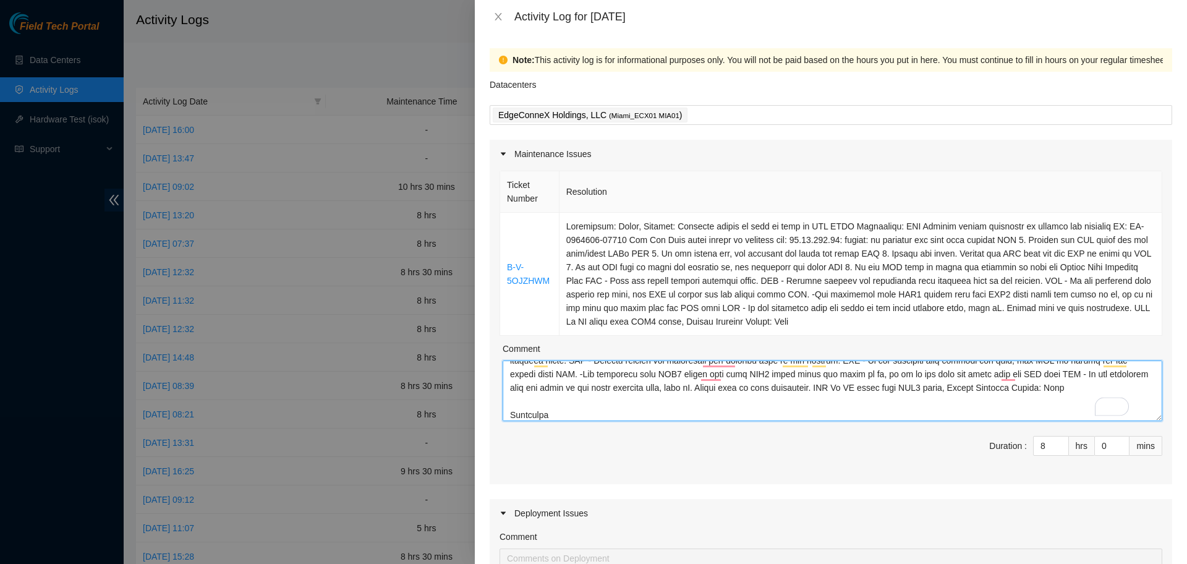
paste textarea "DP84300 - r04.border101.mia02.fab: New 1x100G PNI SPACEX bundle"
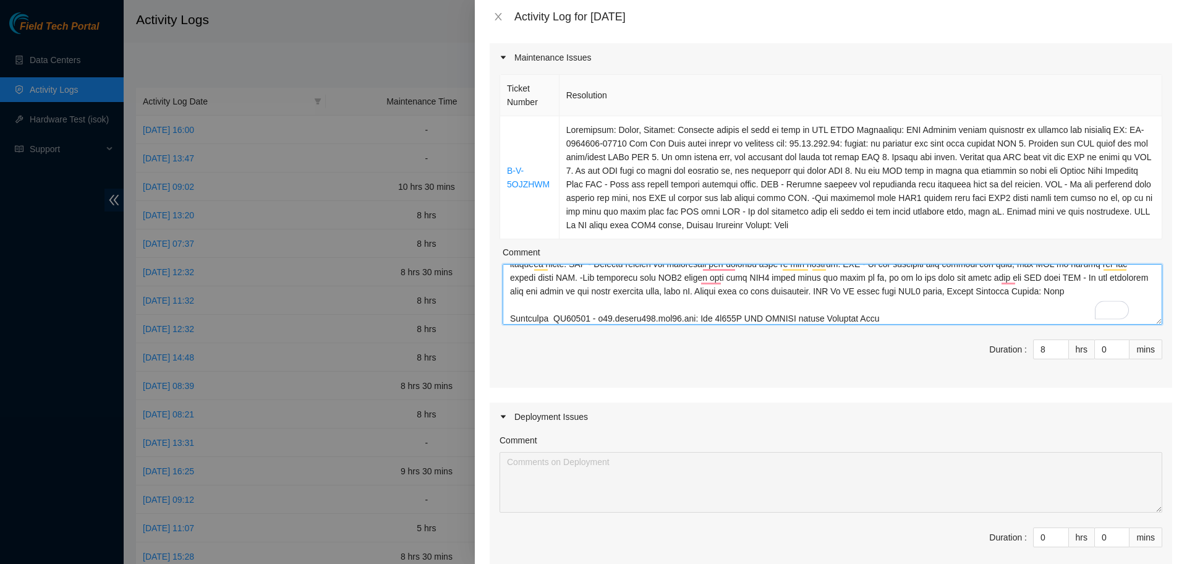
scroll to position [443, 0]
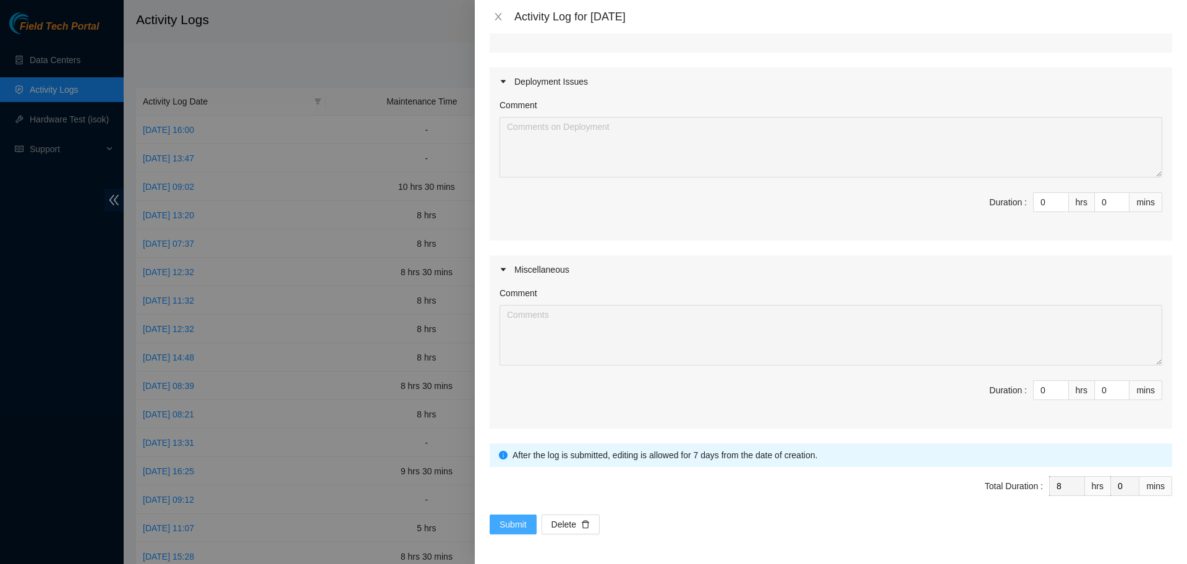
type textarea "B-V-5OJZHWM Resolution: Other, Comment: Verified ticket is safe to work on YES …"
click at [522, 517] on span "Submit" at bounding box center [512, 524] width 27 height 14
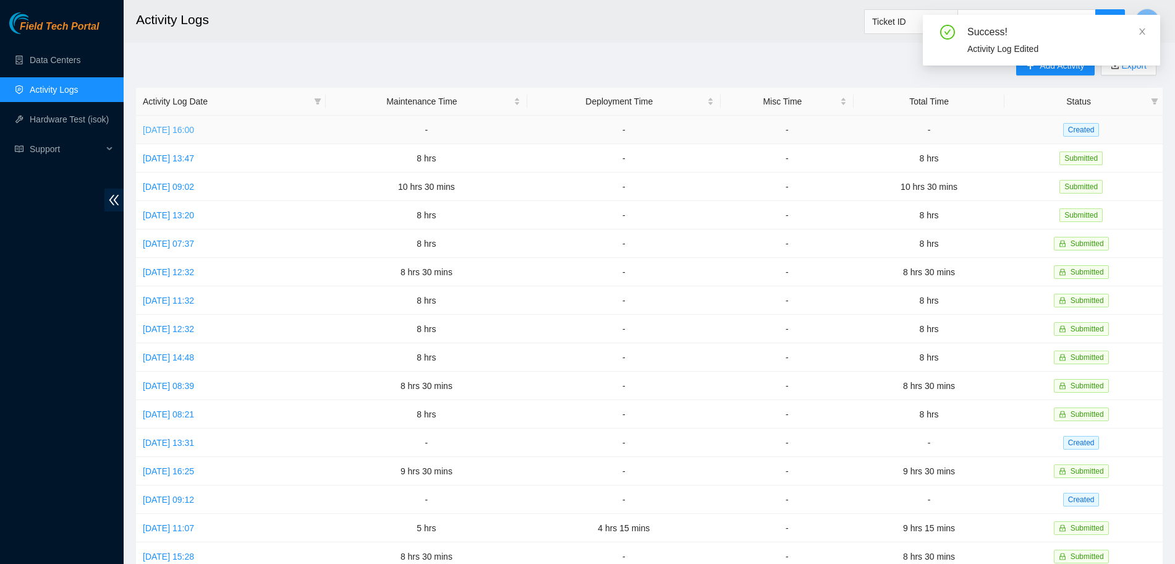
click at [172, 129] on link "[DATE] 16:00" at bounding box center [168, 130] width 51 height 10
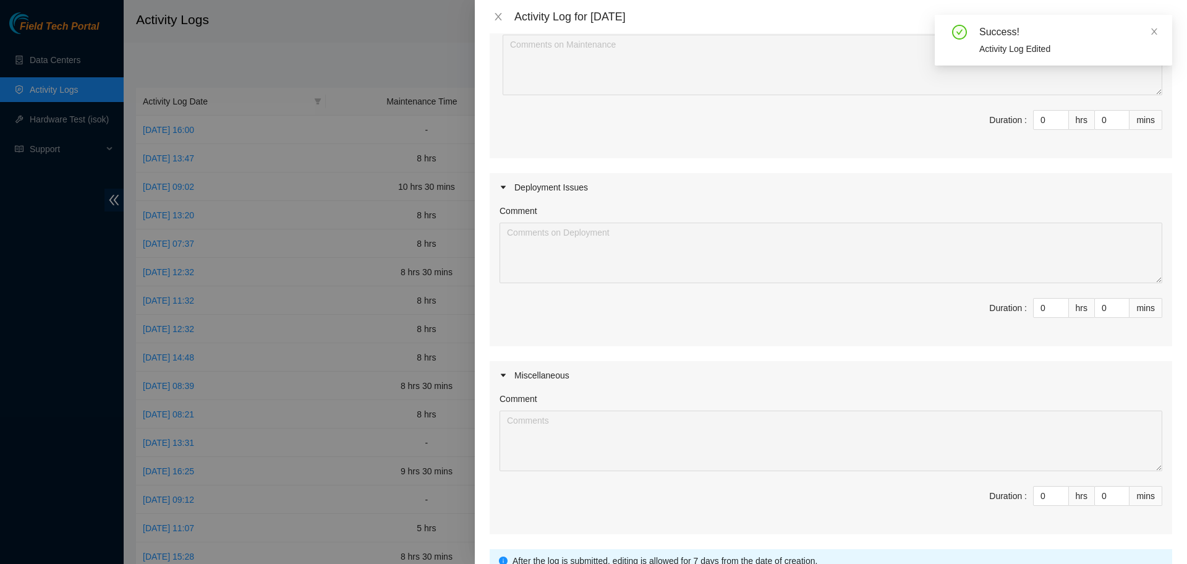
scroll to position [0, 0]
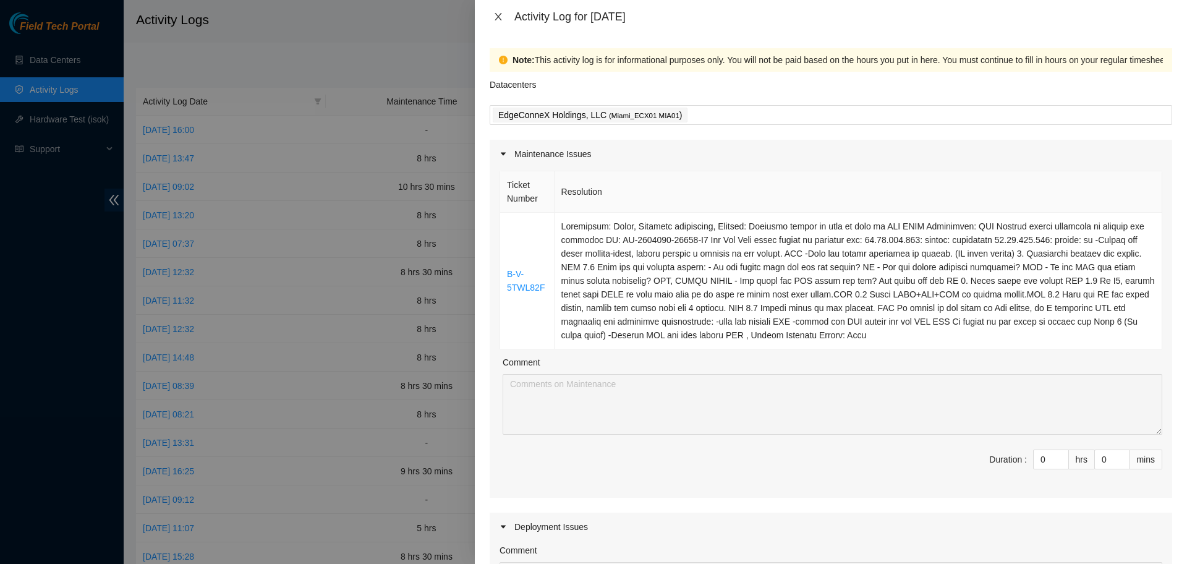
click at [503, 17] on button "Close" at bounding box center [497, 17] width 17 height 12
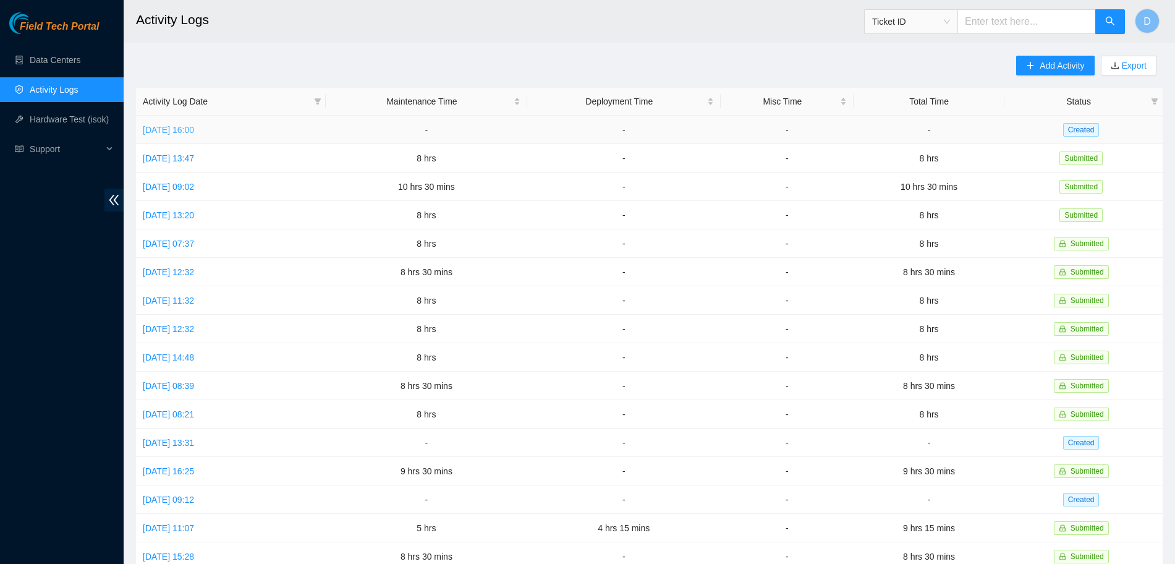
click at [189, 130] on link "[DATE] 16:00" at bounding box center [168, 130] width 51 height 10
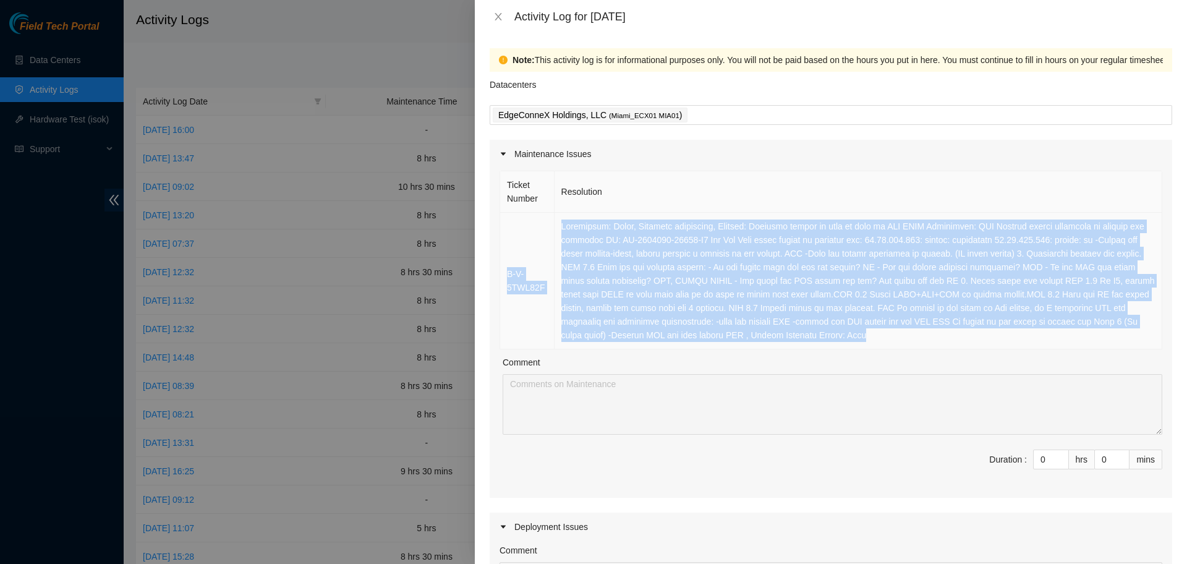
drag, startPoint x: 768, startPoint y: 337, endPoint x: 508, endPoint y: 253, distance: 272.8
click at [508, 253] on tr "B-V-5TWL82F" at bounding box center [831, 281] width 662 height 137
copy tr "B-V-5TWL82F Resolution: Other, Reseated components, Comment: Verified ticket is…"
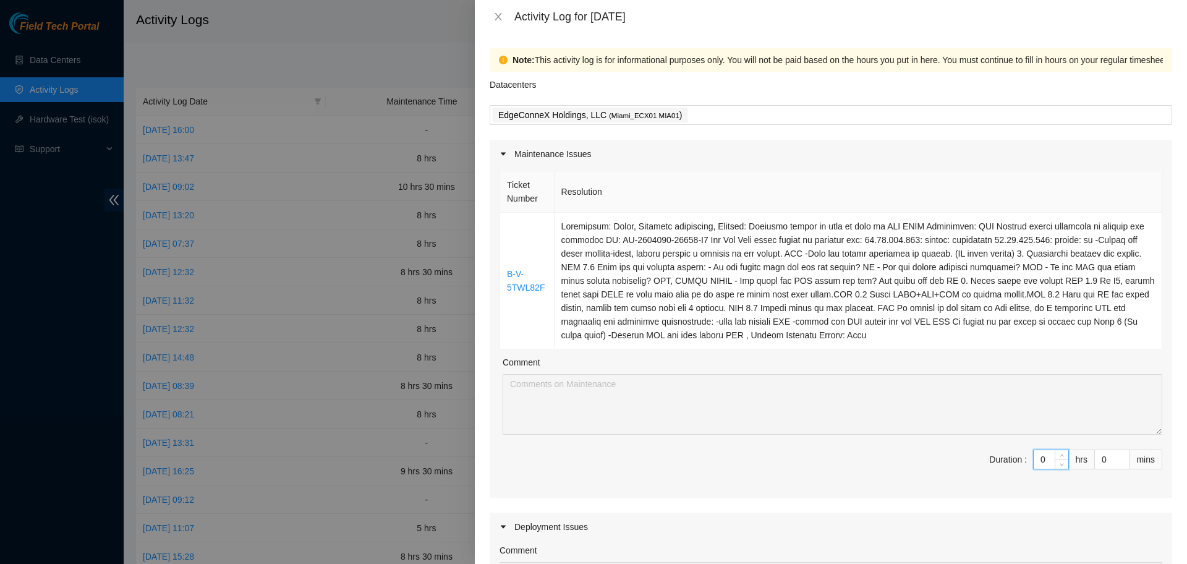
click at [1042, 459] on input "0" at bounding box center [1050, 459] width 35 height 19
type input "9"
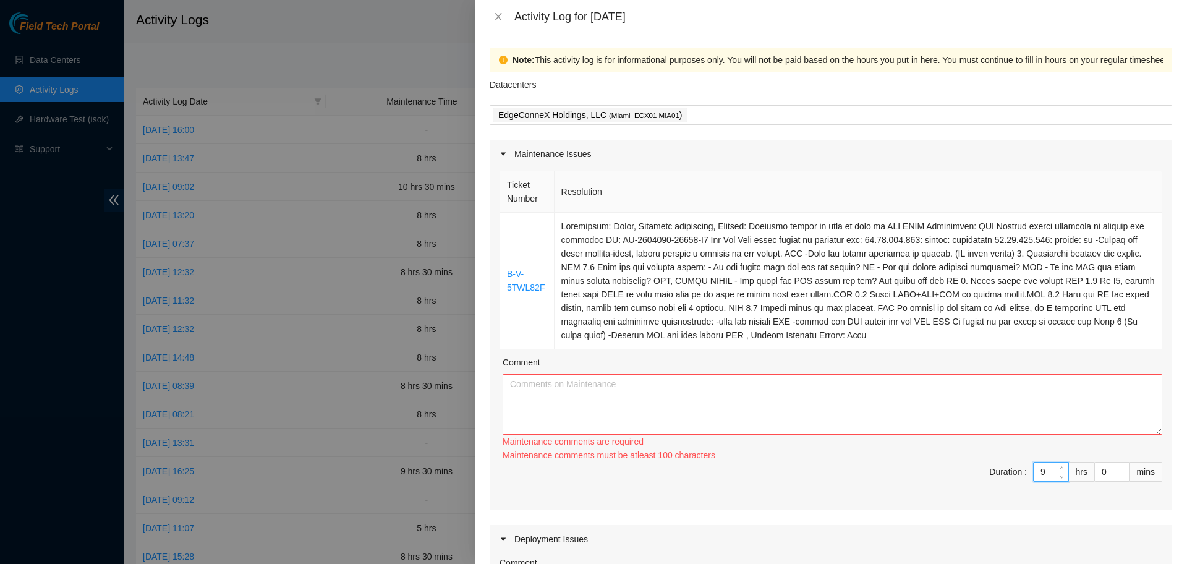
type input "9"
click at [605, 391] on textarea "Comment" at bounding box center [831, 404] width 659 height 61
paste textarea "B-V-5TWL82F Resolution: Other, Reseated components, Comment: Verified ticket is…"
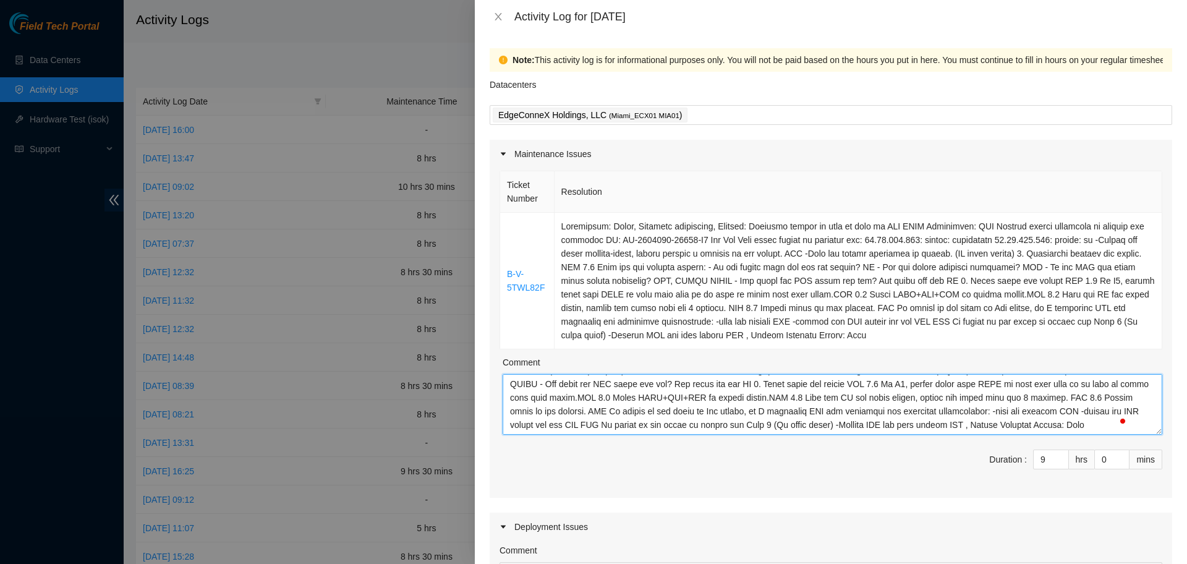
scroll to position [91, 0]
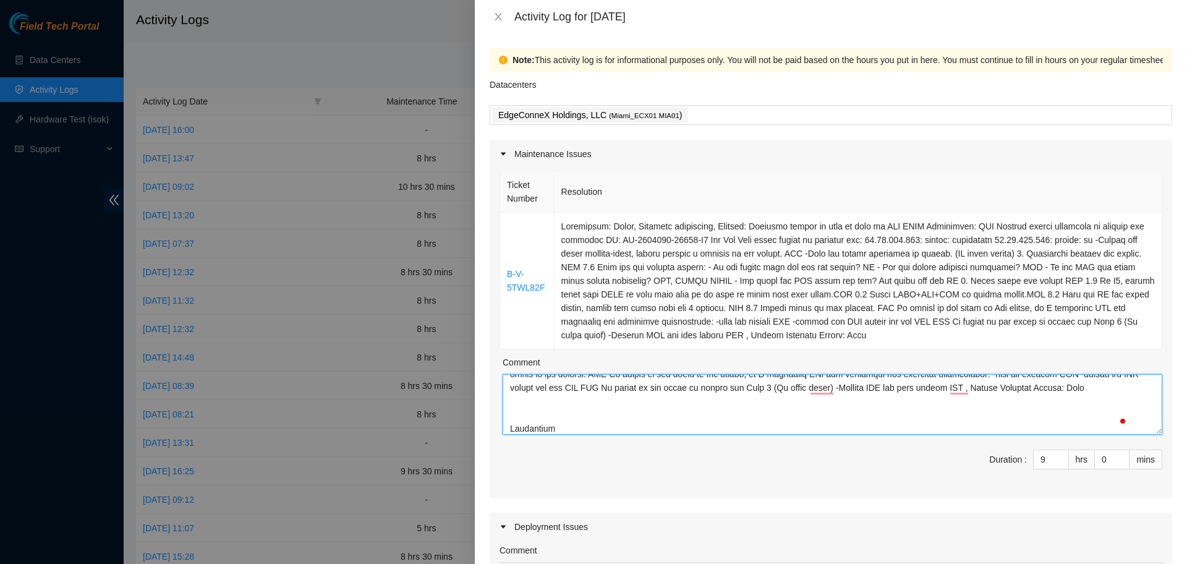
paste textarea "DP84757 - r02.border101.mia02.fab: New 1x100G PNI SPACEX bundle"
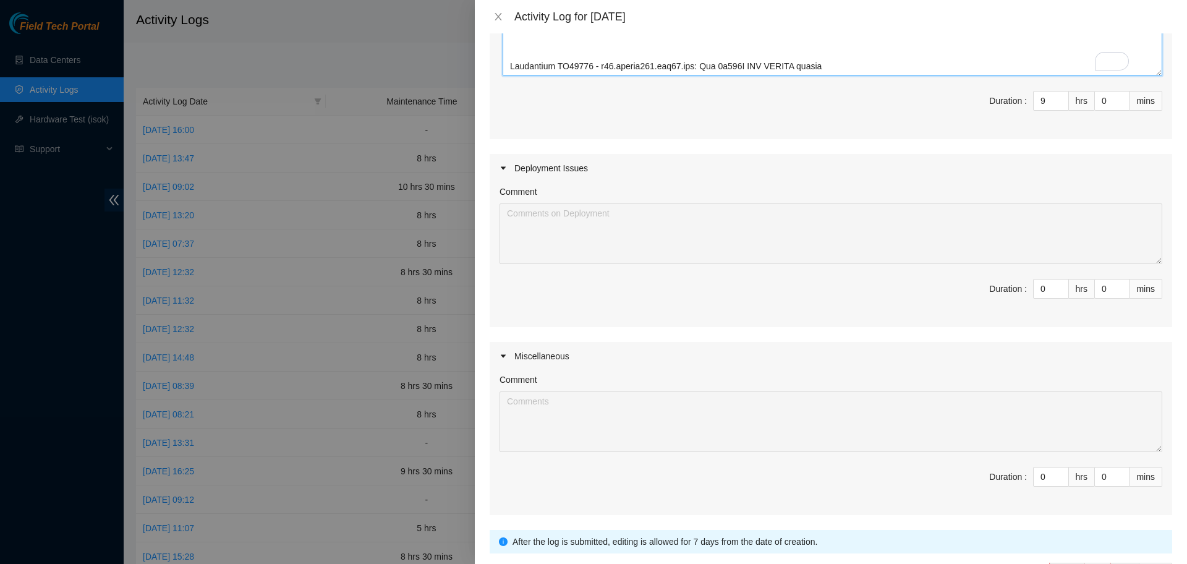
scroll to position [0, 0]
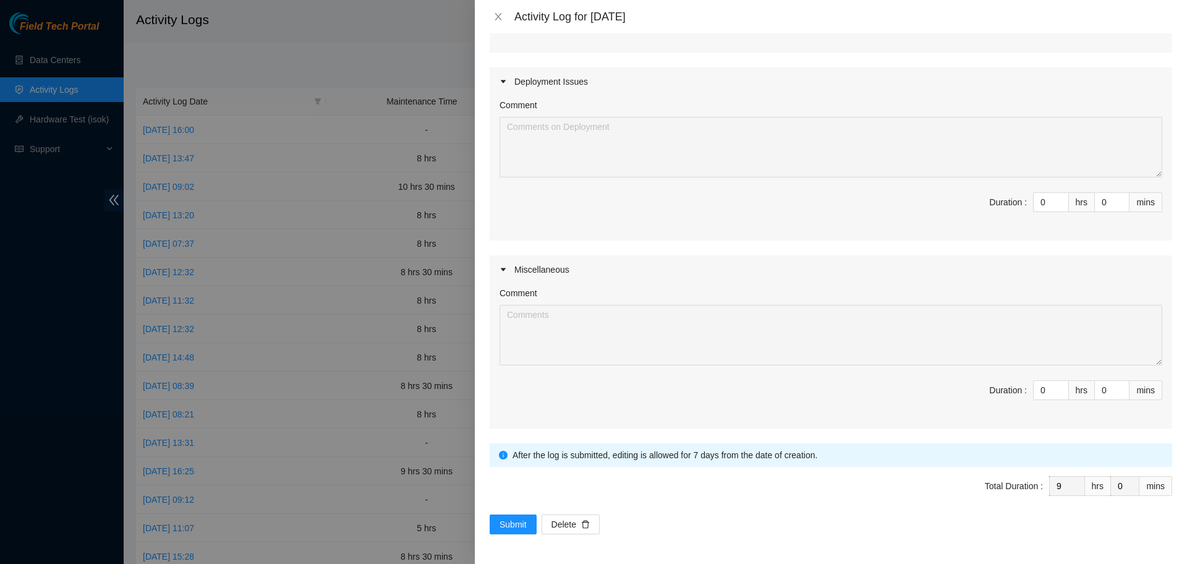
type textarea "B-V-5TWL82F Resolution: Other, Reseated components, Comment: Verified ticket is…"
click at [677, 260] on div "Miscellaneous" at bounding box center [830, 269] width 682 height 28
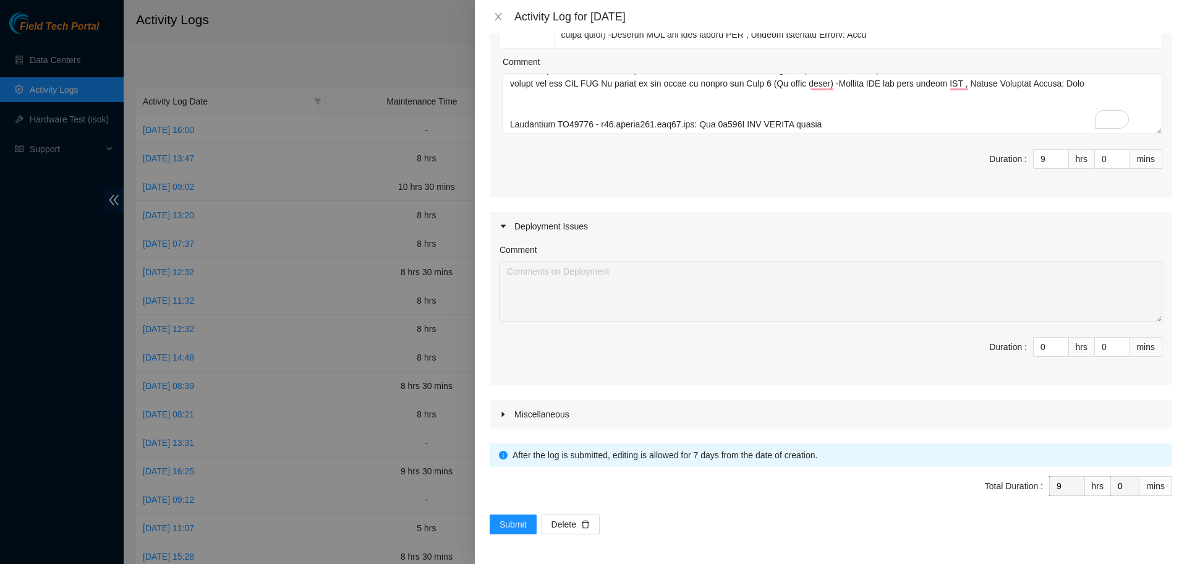
click at [532, 55] on label "Comment" at bounding box center [521, 62] width 38 height 14
click at [532, 74] on textarea "Comment" at bounding box center [831, 104] width 659 height 61
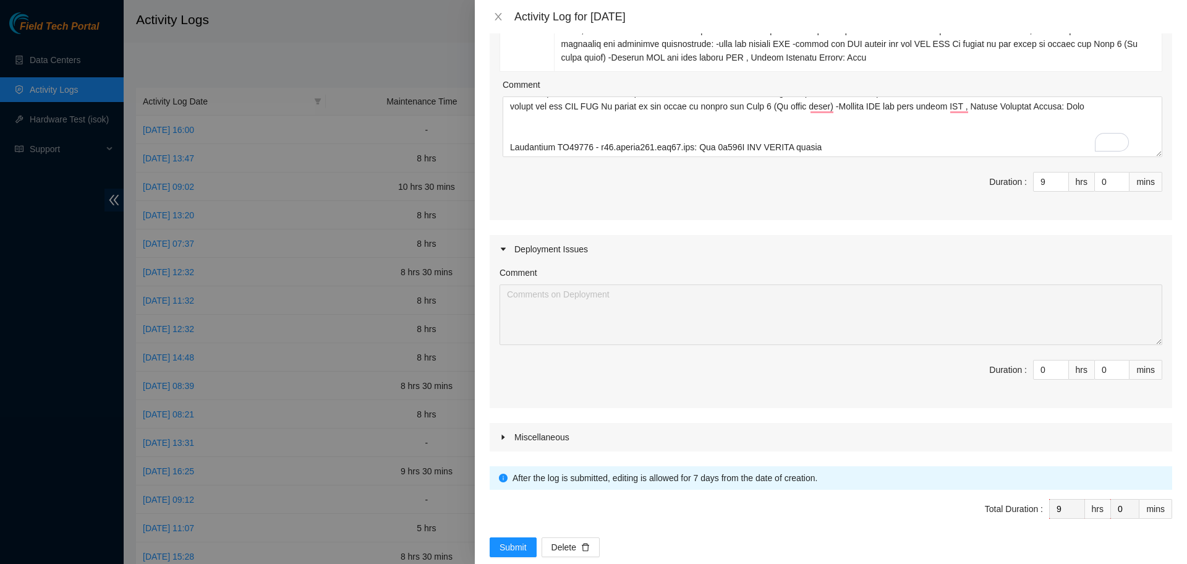
click at [806, 461] on form "Datacenters EdgeConneX Holdings, LLC ( Miami_ECX01 MIA01 ) Maintenance Issues T…" at bounding box center [830, 175] width 682 height 763
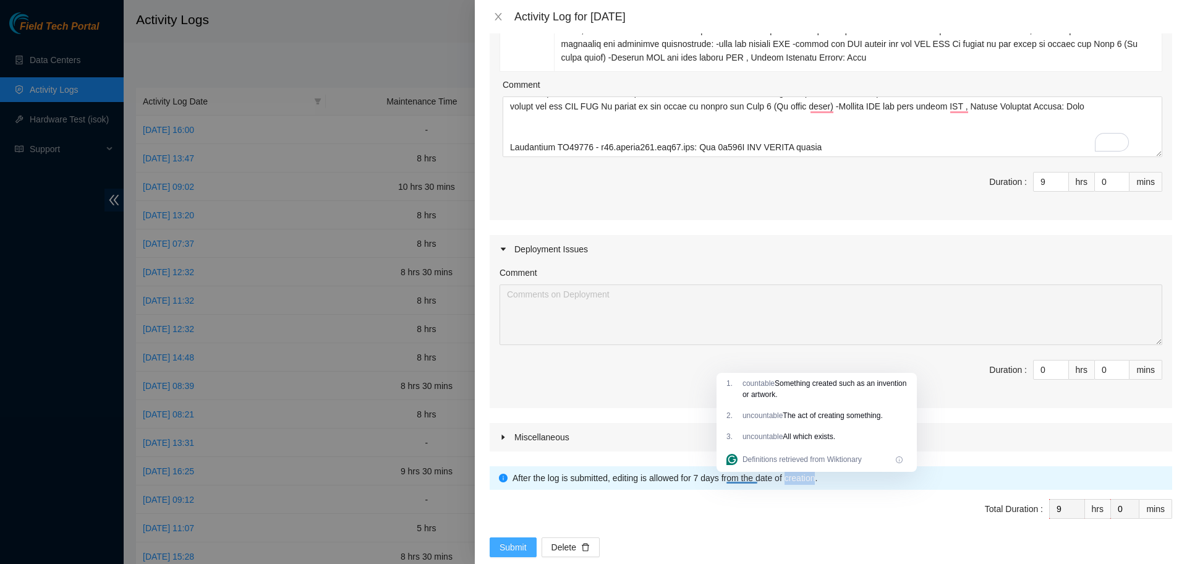
click at [506, 542] on span "Submit" at bounding box center [512, 547] width 27 height 14
